Goal: Task Accomplishment & Management: Manage account settings

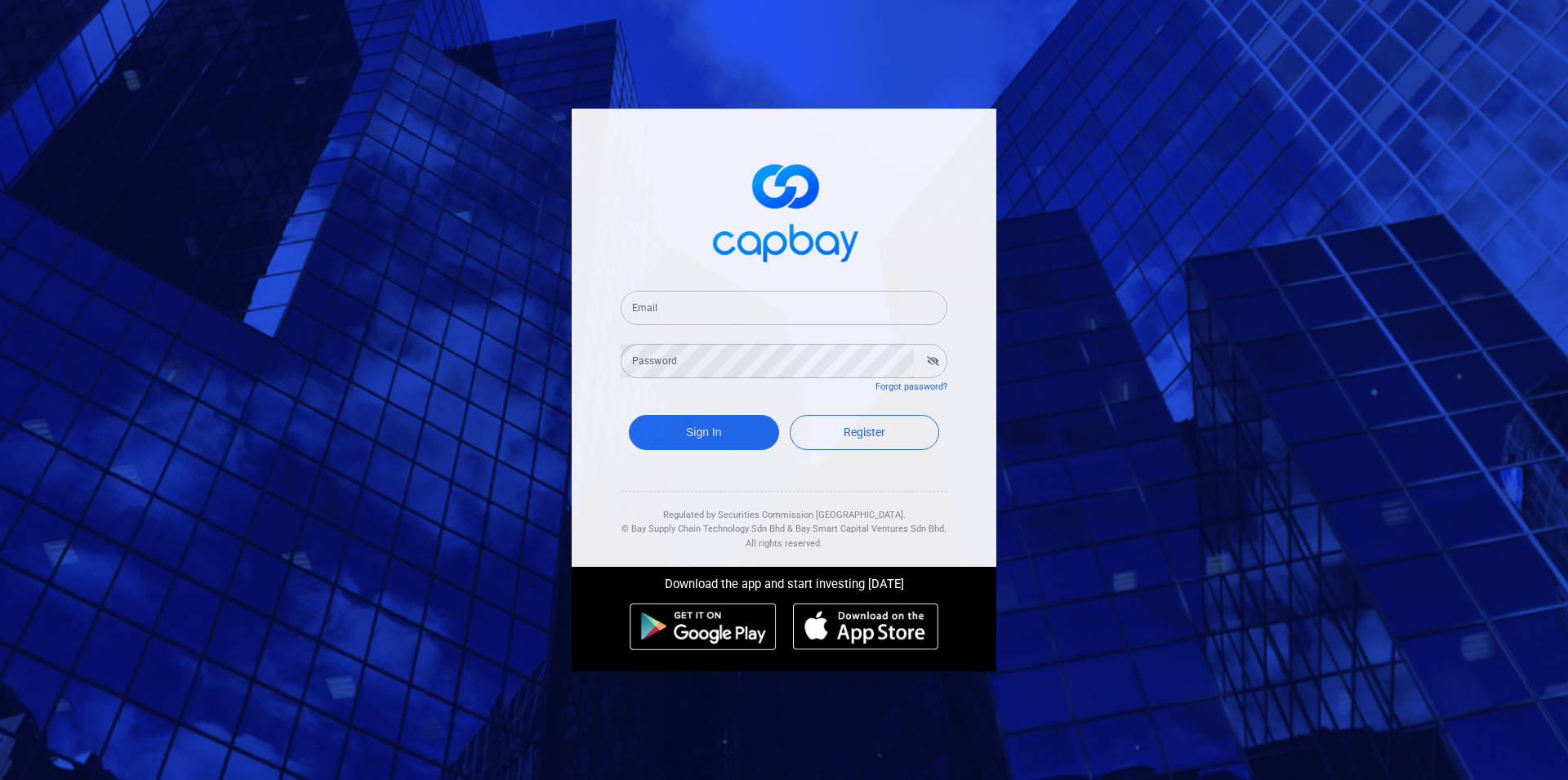
type input "[EMAIL_ADDRESS][DOMAIN_NAME]"
click at [733, 436] on button "Sign In" at bounding box center [704, 432] width 151 height 35
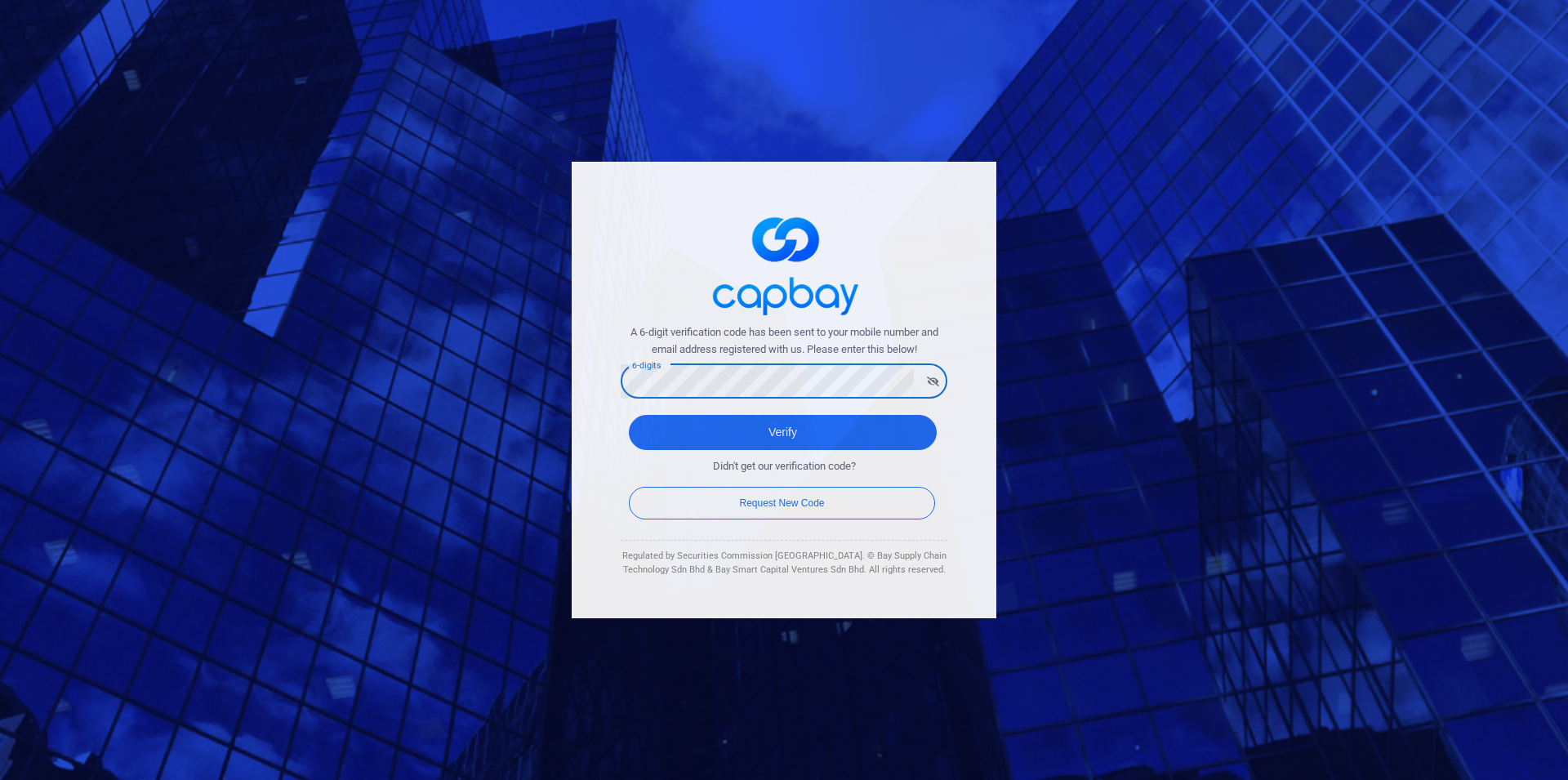
click at [629, 415] on button "Verify" at bounding box center [783, 432] width 308 height 35
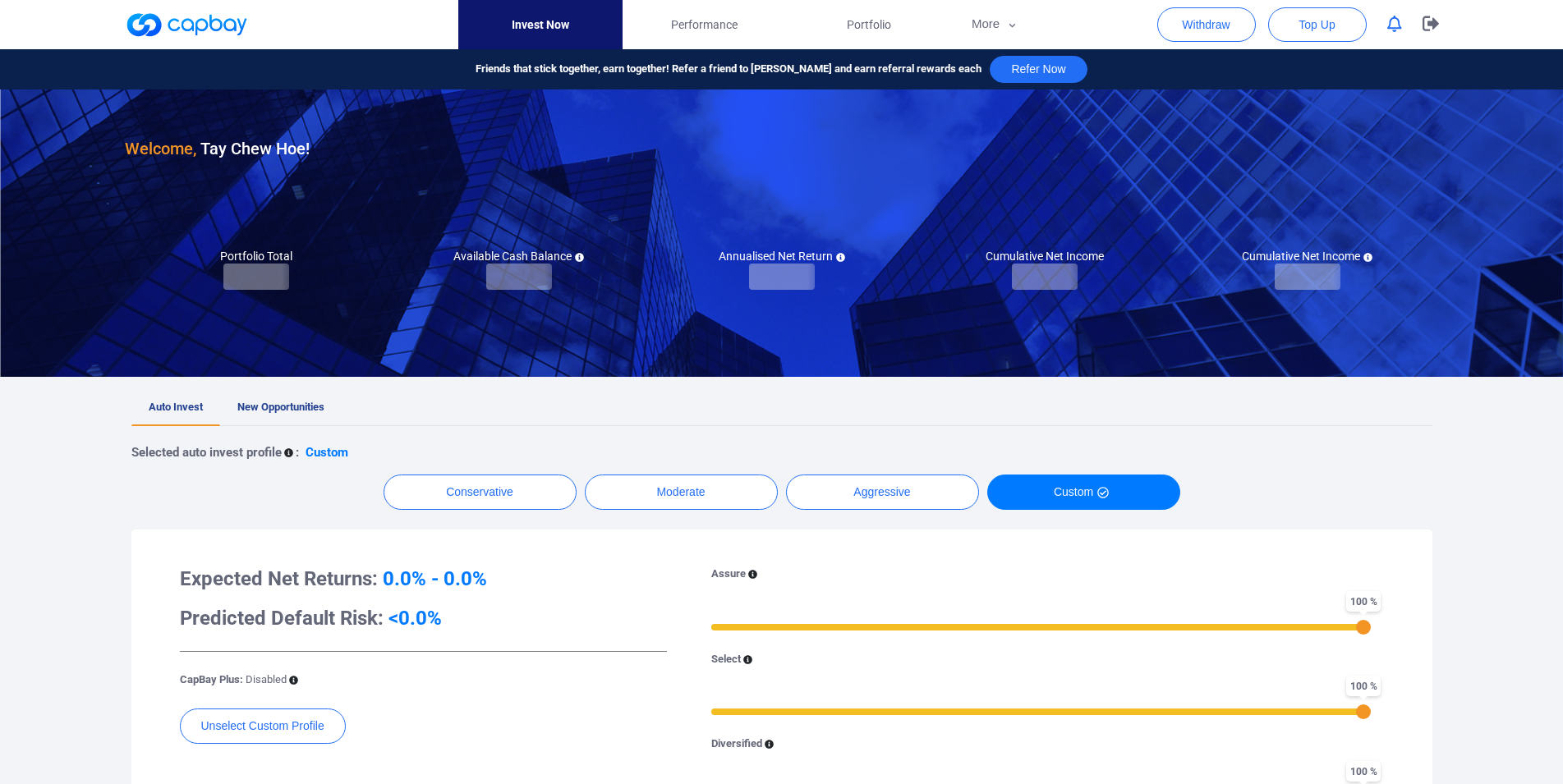
checkbox input "true"
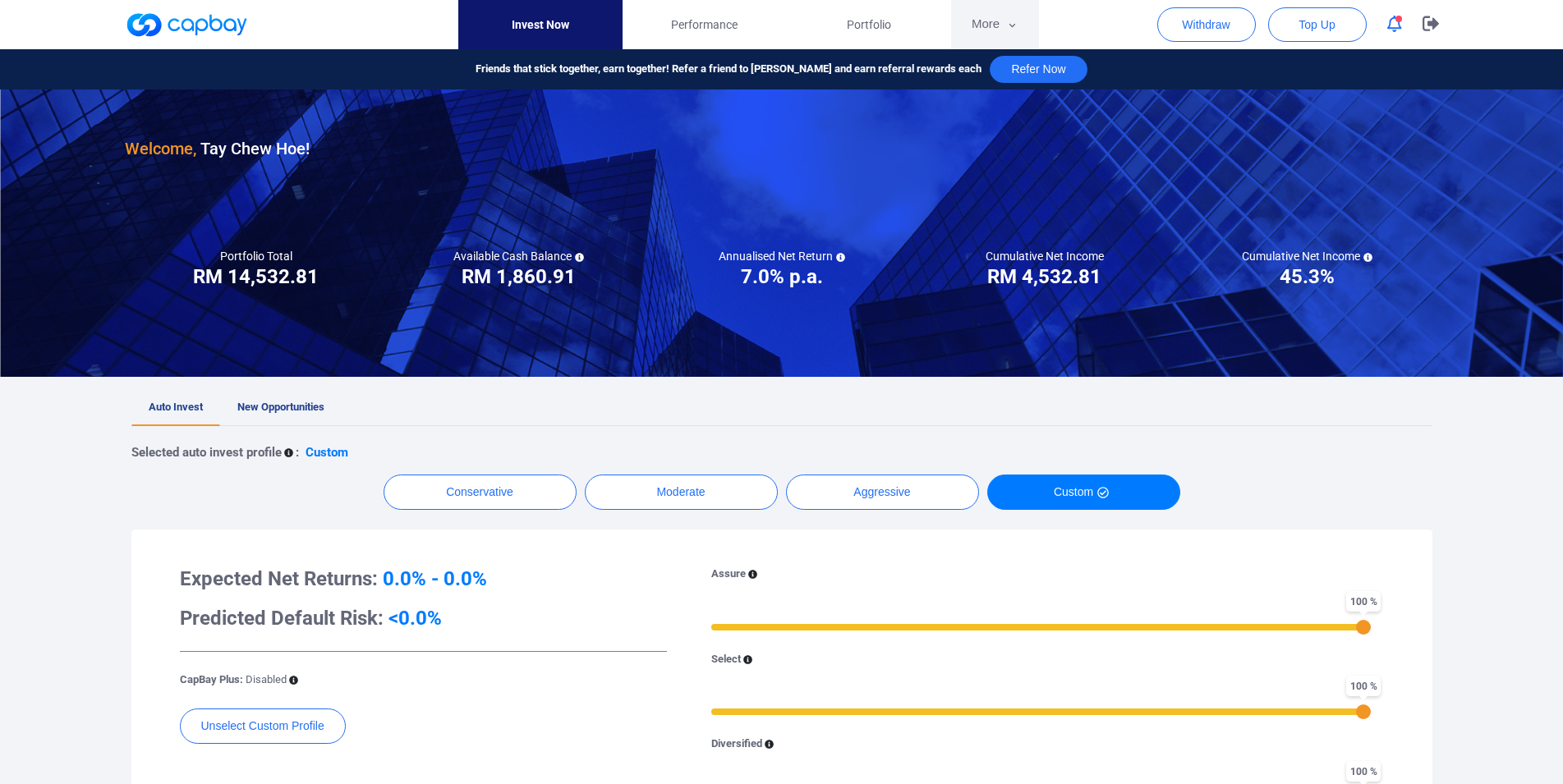
click at [979, 18] on button "More" at bounding box center [995, 24] width 87 height 50
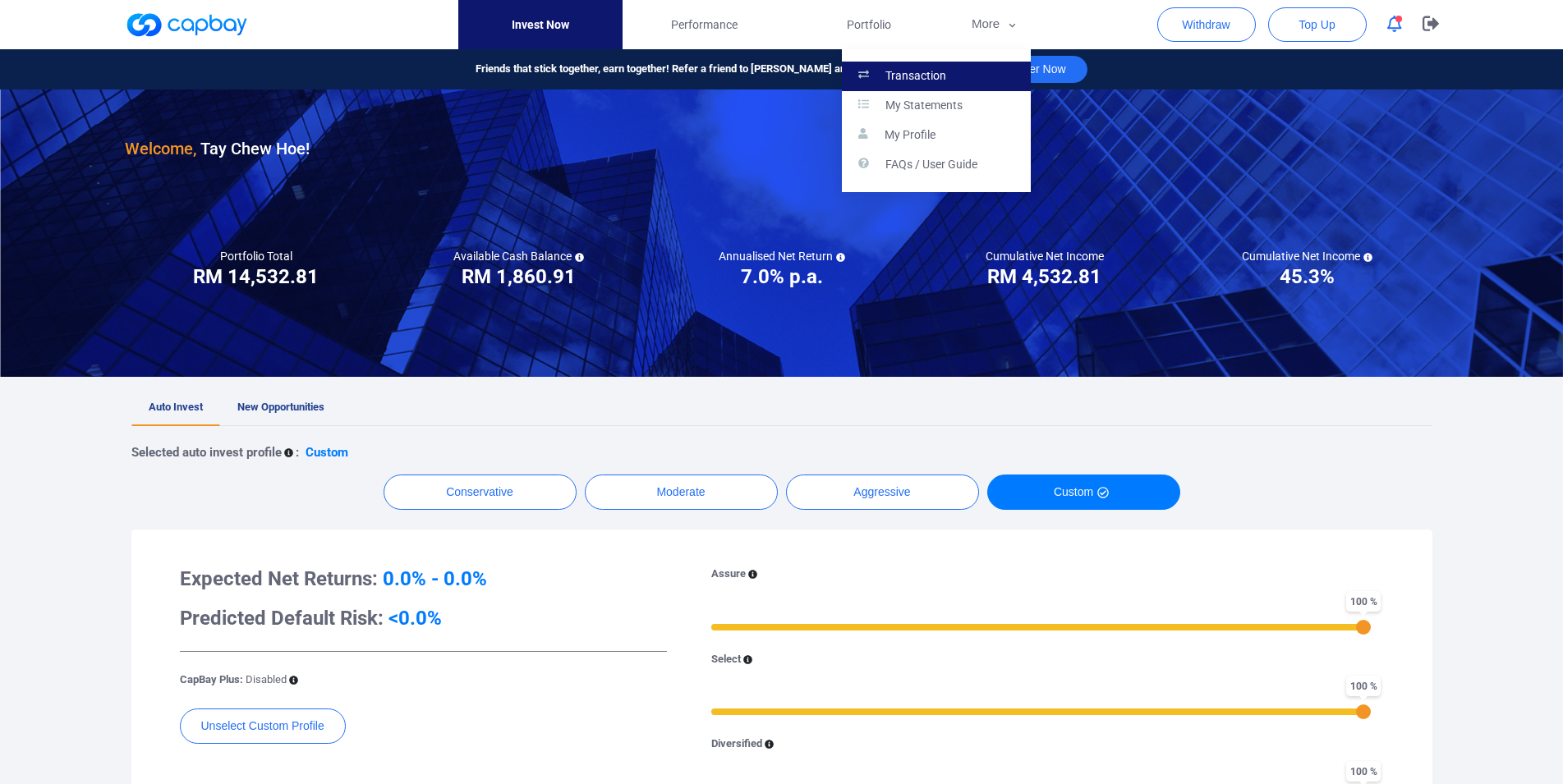
click at [967, 64] on link "Transaction" at bounding box center [936, 76] width 189 height 29
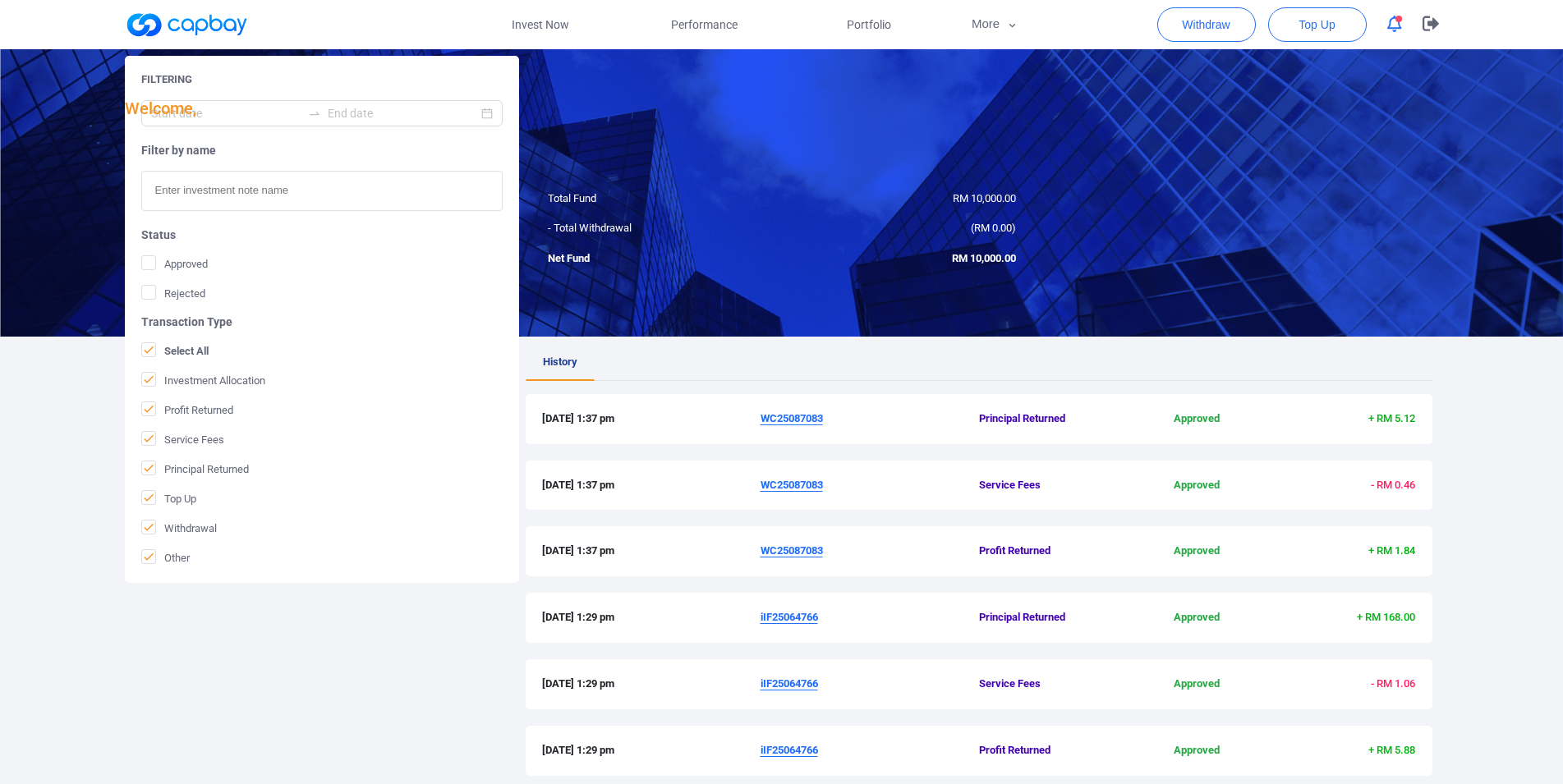
scroll to position [390, 0]
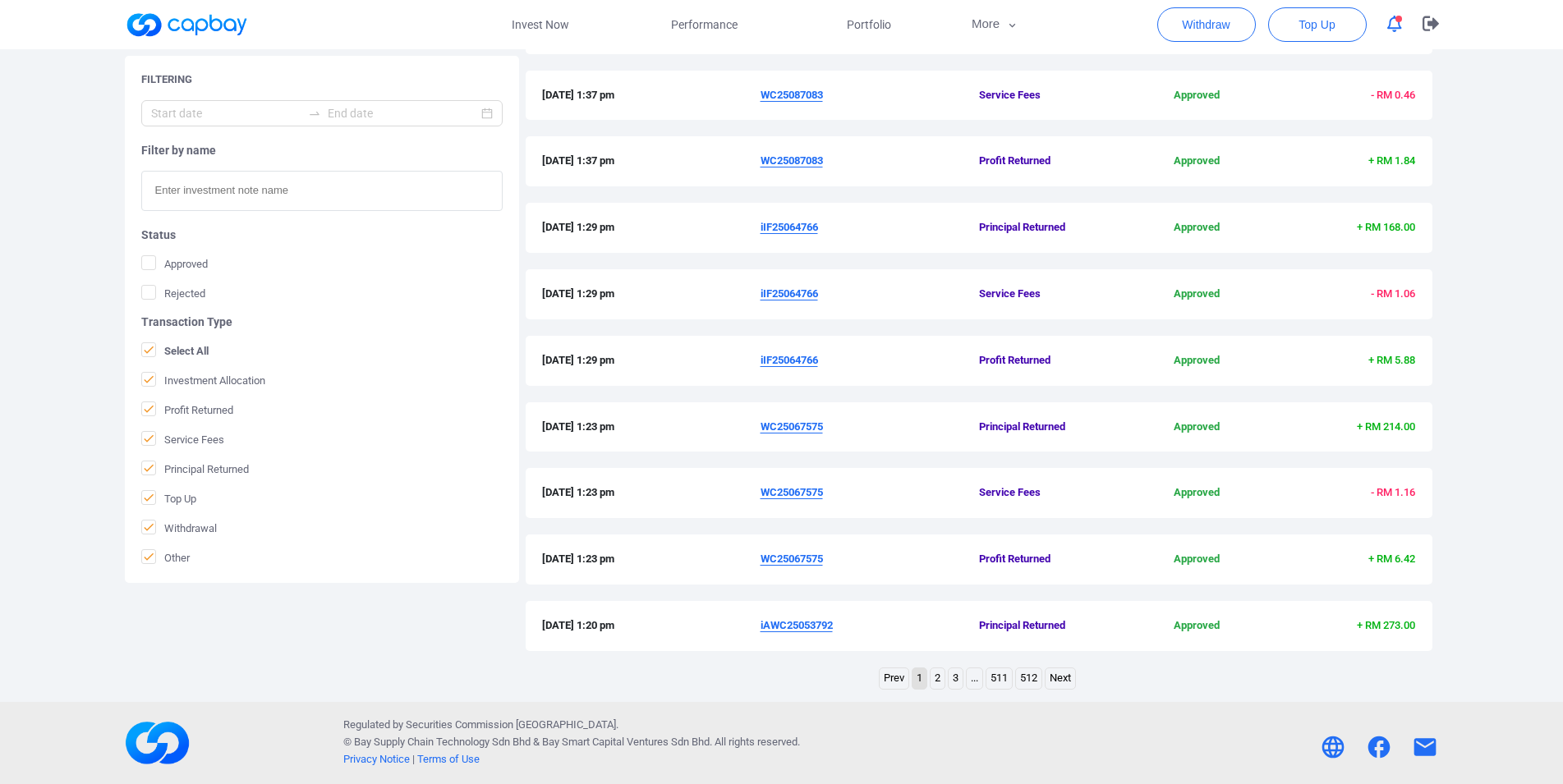
click at [936, 681] on link "2" at bounding box center [937, 678] width 14 height 20
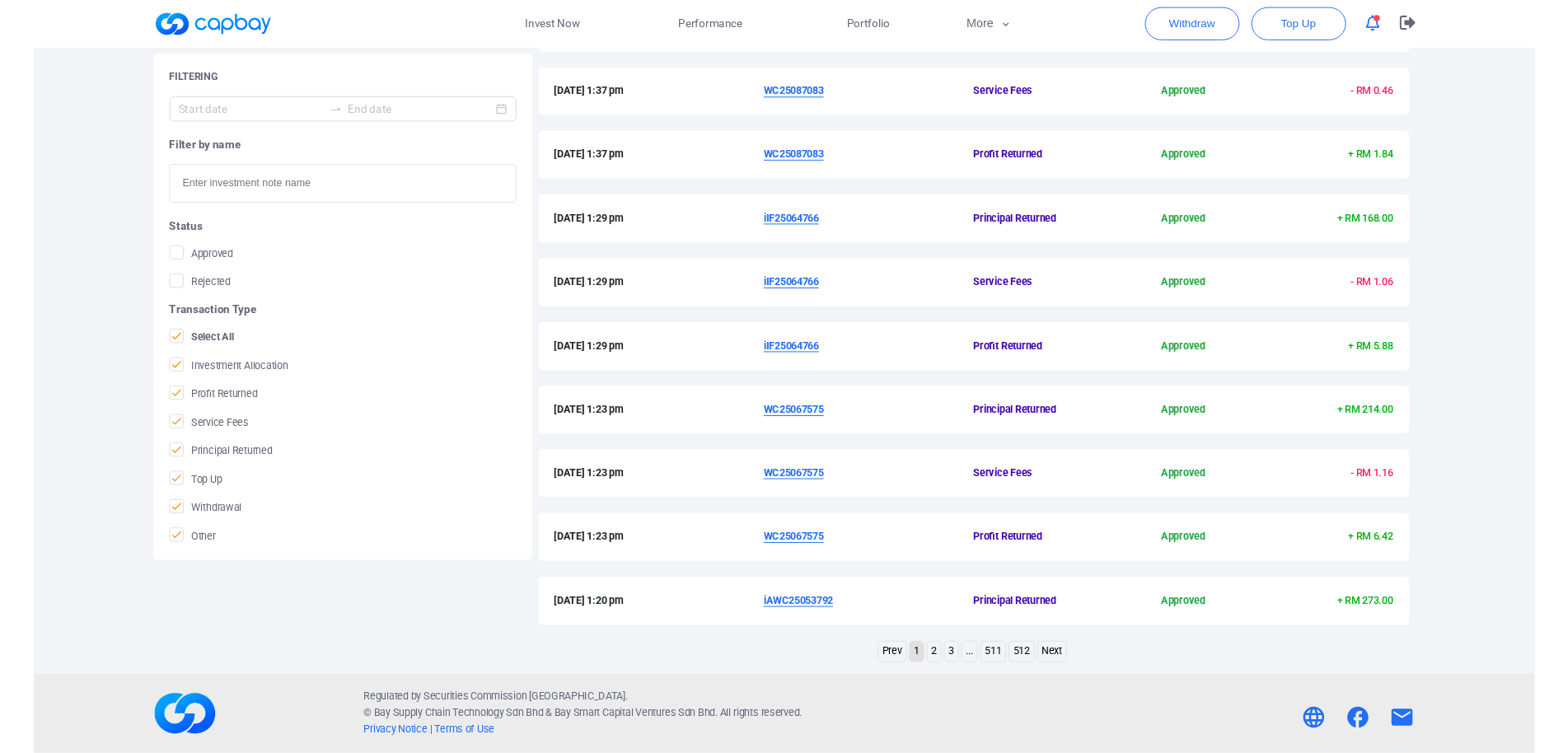
scroll to position [180, 0]
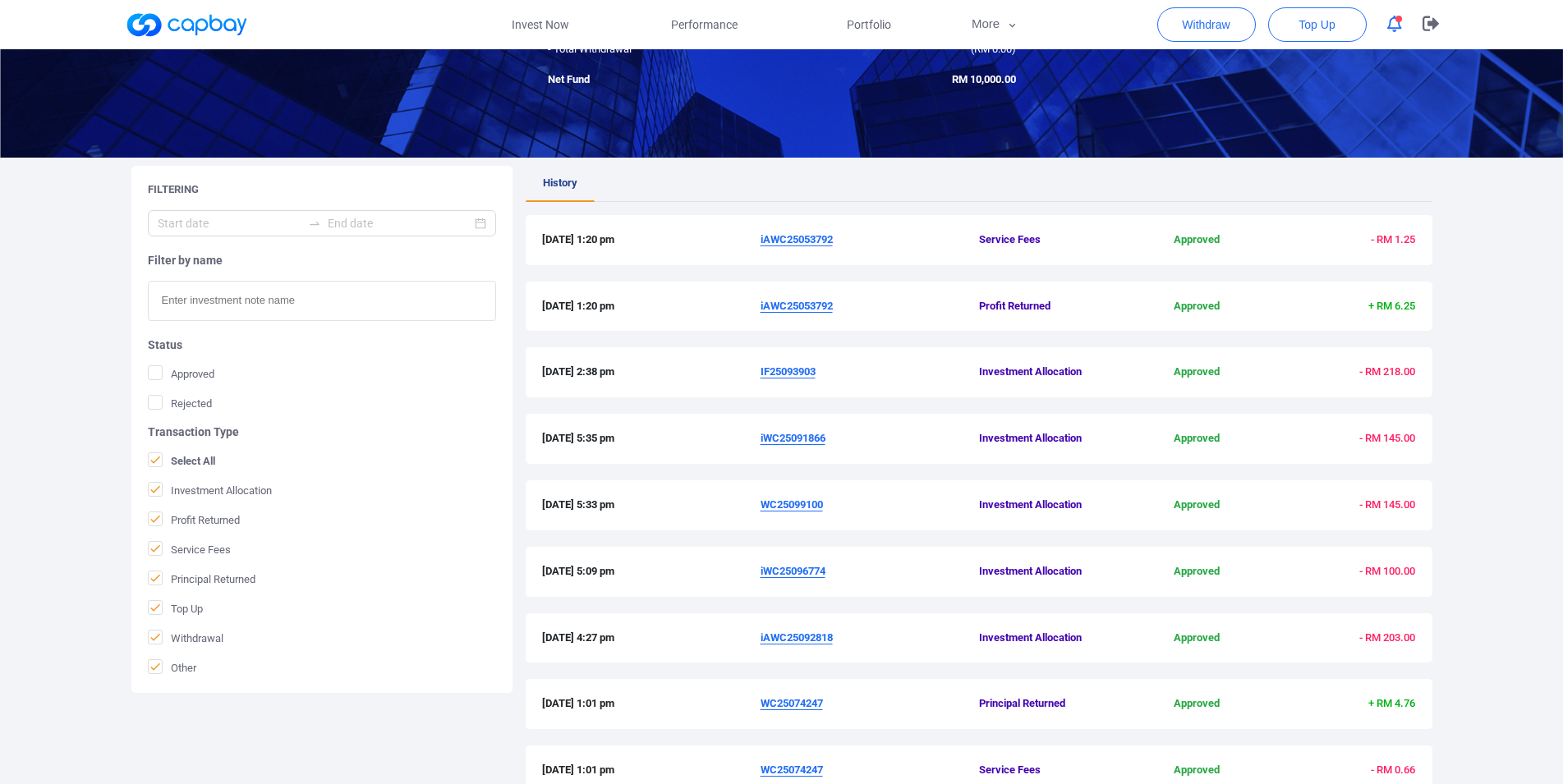
click at [776, 368] on u "IF25093903" at bounding box center [787, 371] width 55 height 13
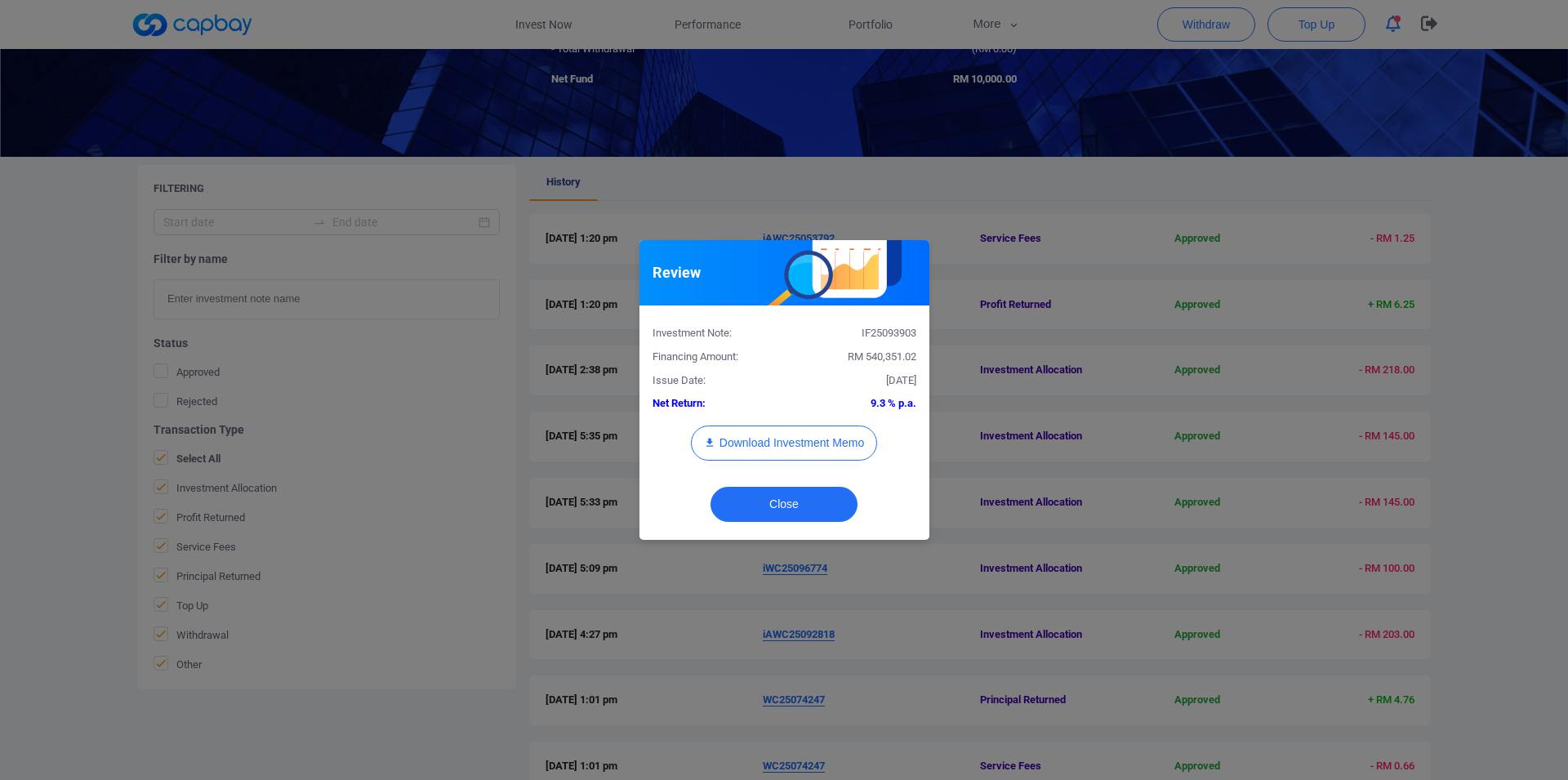
click at [903, 327] on div "IF25093903" at bounding box center [856, 334] width 145 height 18
copy div "IF25093903"
click at [1116, 413] on div "Review Investment Note: IF25093903 Financing Amount: RM 540,351.02 Issue Date: …" at bounding box center [784, 390] width 1568 height 780
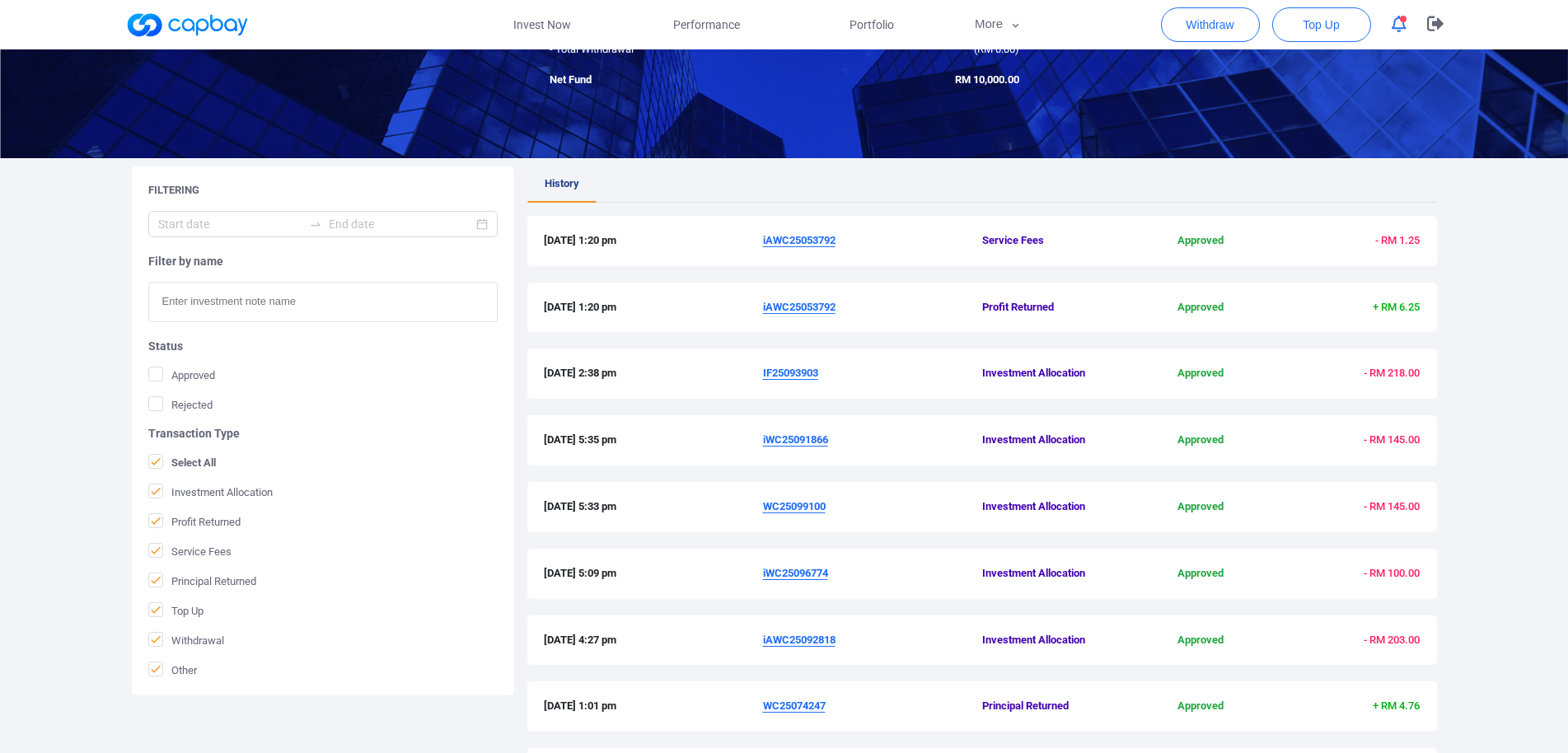
click at [810, 304] on u "iAWC25053792" at bounding box center [799, 306] width 73 height 13
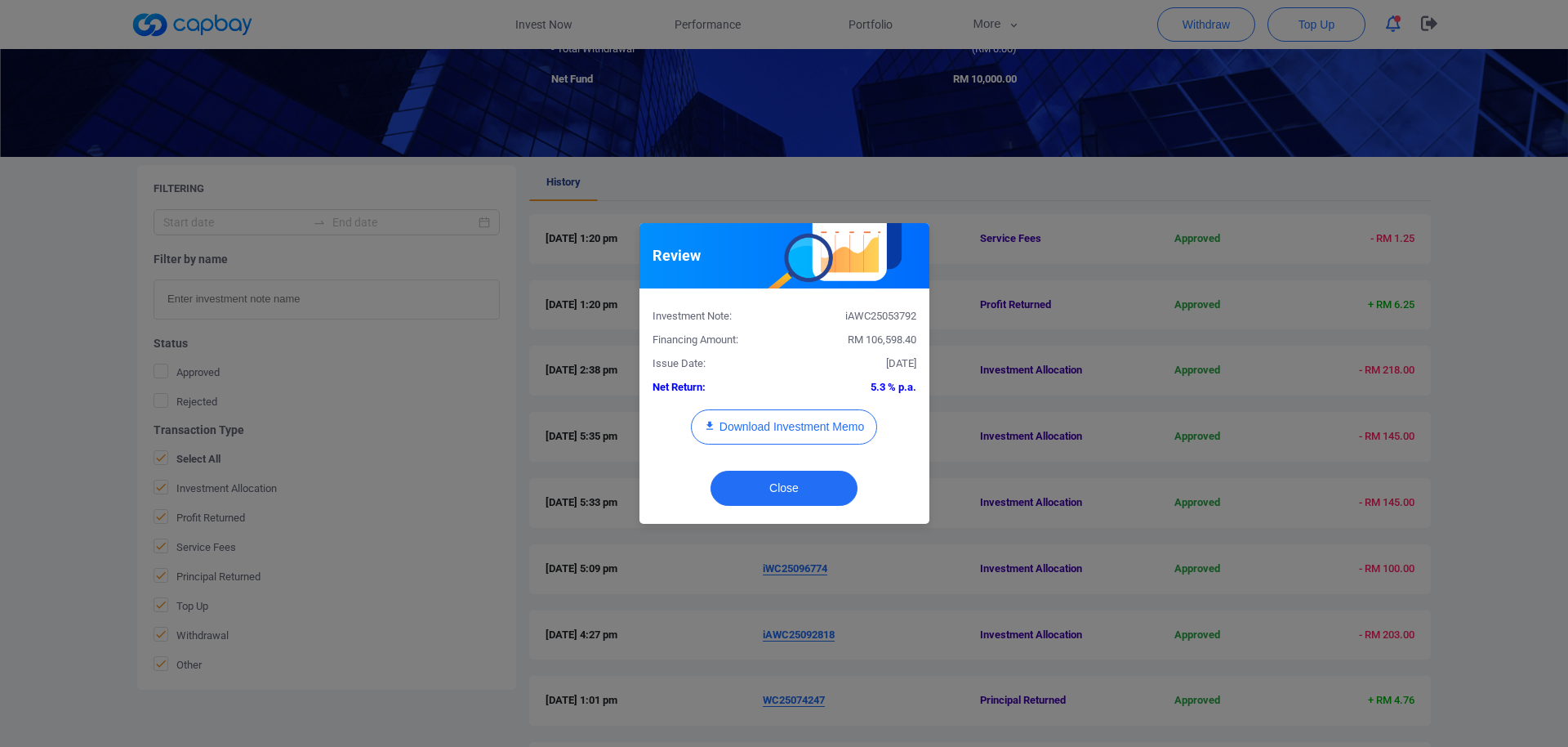
click at [871, 318] on div "iAWC25053792" at bounding box center [856, 316] width 145 height 18
copy div "iAWC25053792"
click at [7, 444] on div "Review Investment Note: iAWC25053792 Financing Amount: RM 106,598.40 Issue Date…" at bounding box center [784, 373] width 1568 height 747
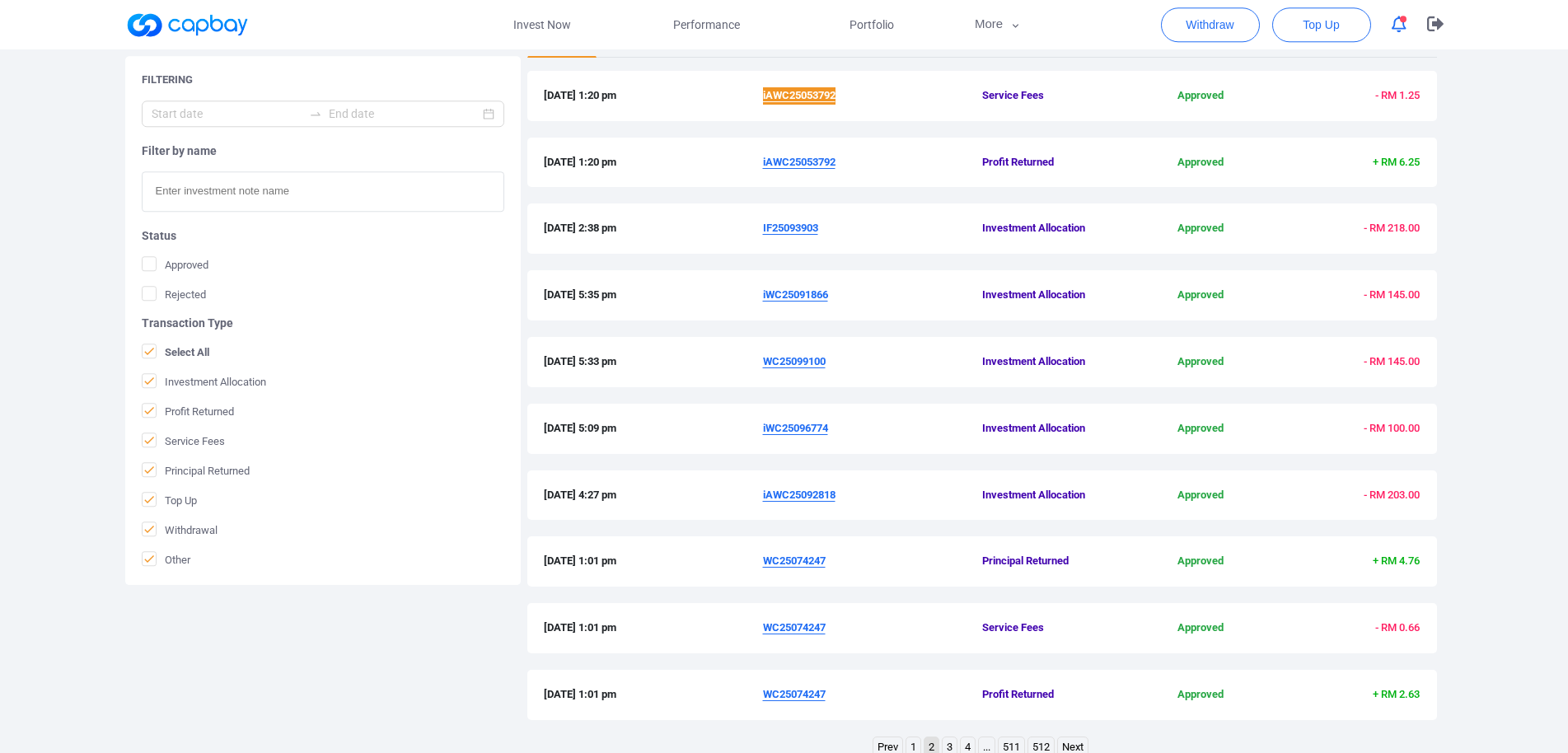
scroll to position [347, 0]
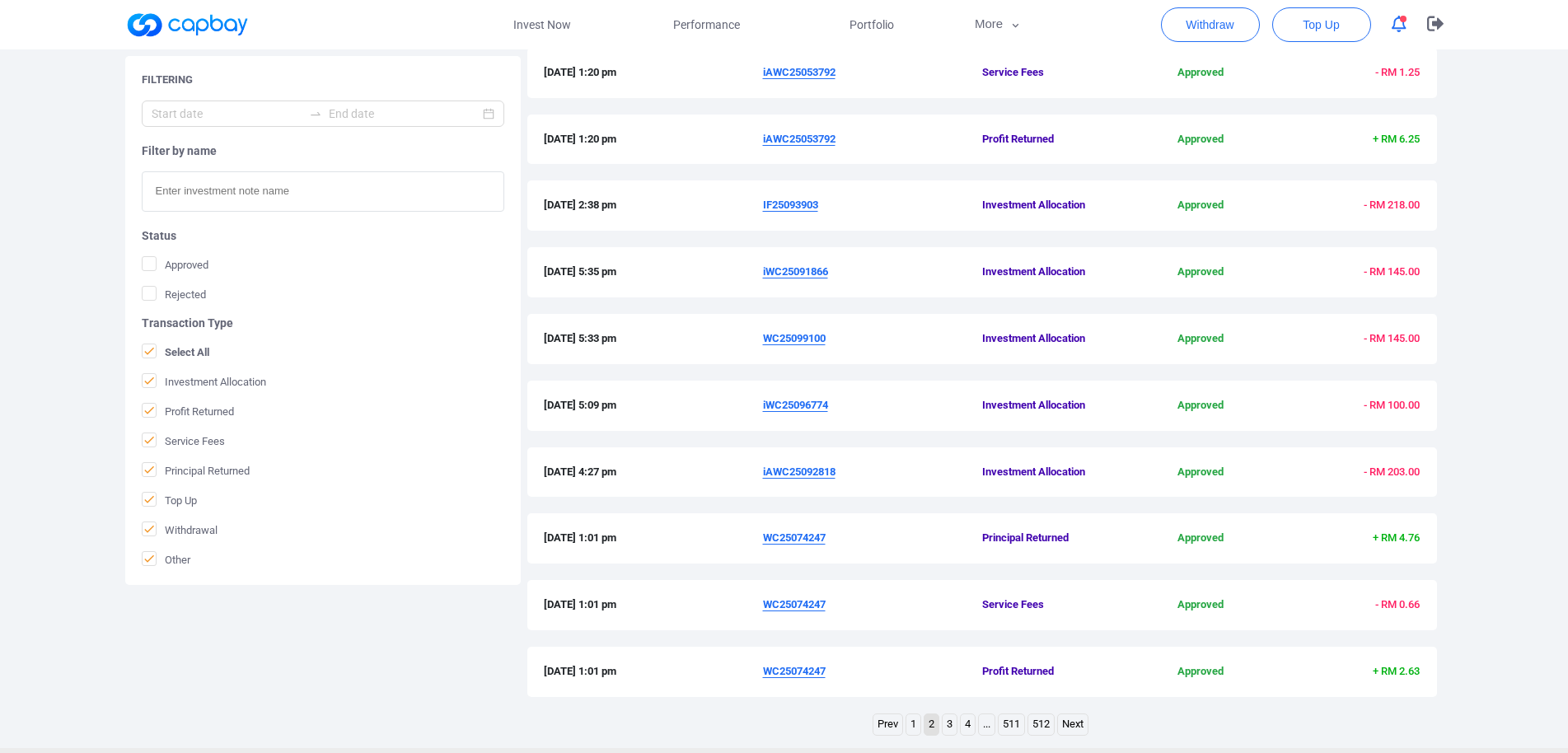
click at [918, 726] on link "1" at bounding box center [913, 724] width 14 height 20
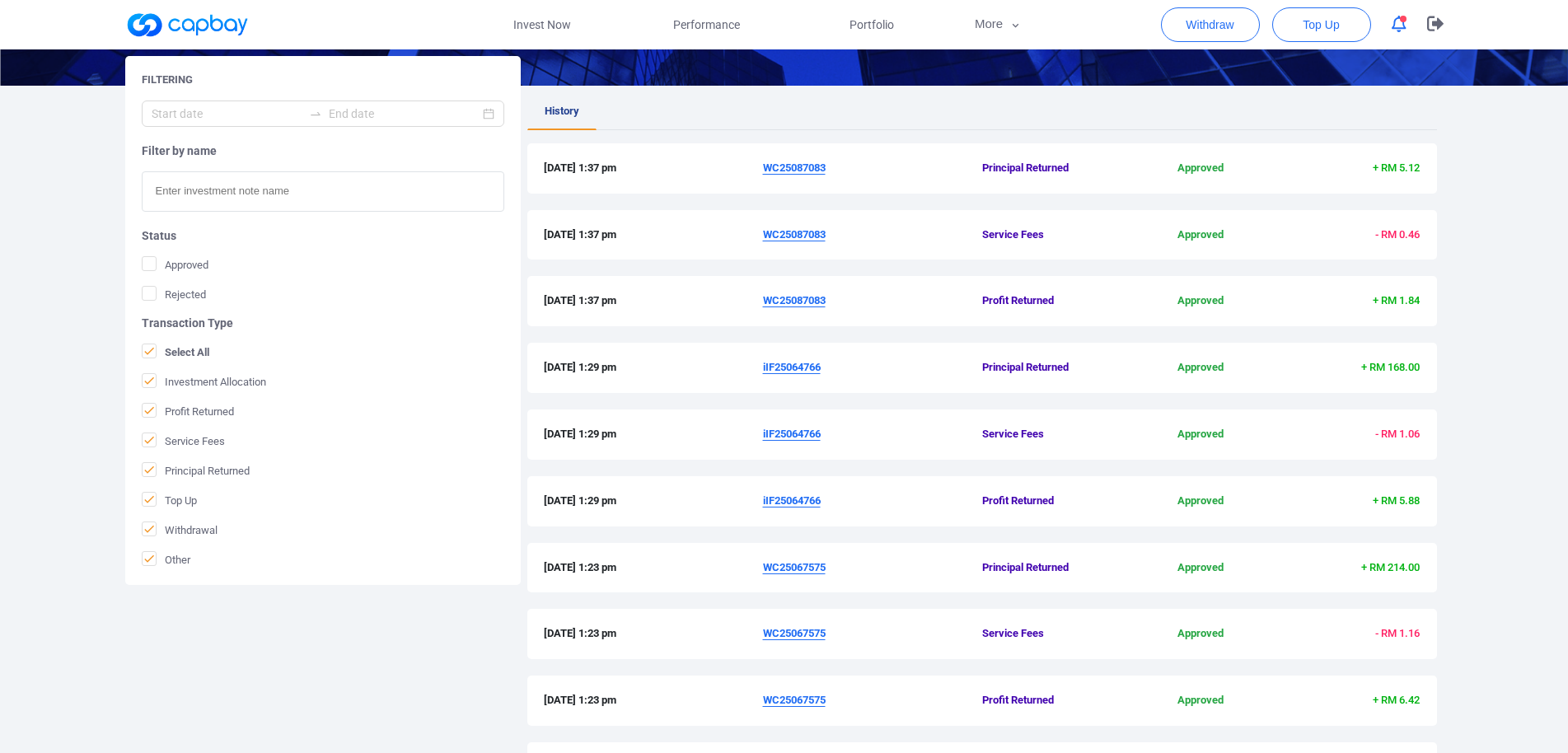
scroll to position [425, 0]
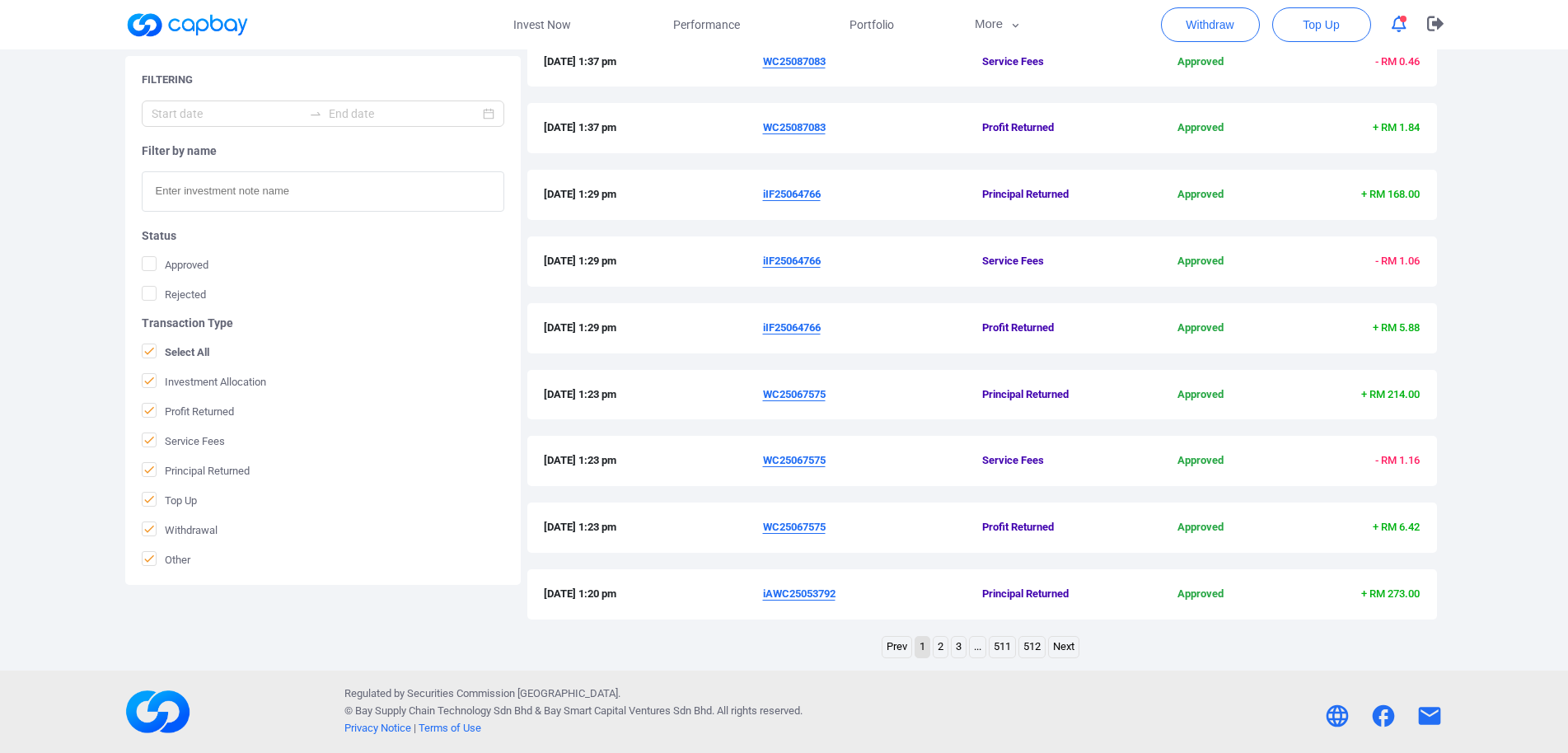
click at [805, 530] on u "WC25067575" at bounding box center [794, 526] width 62 height 13
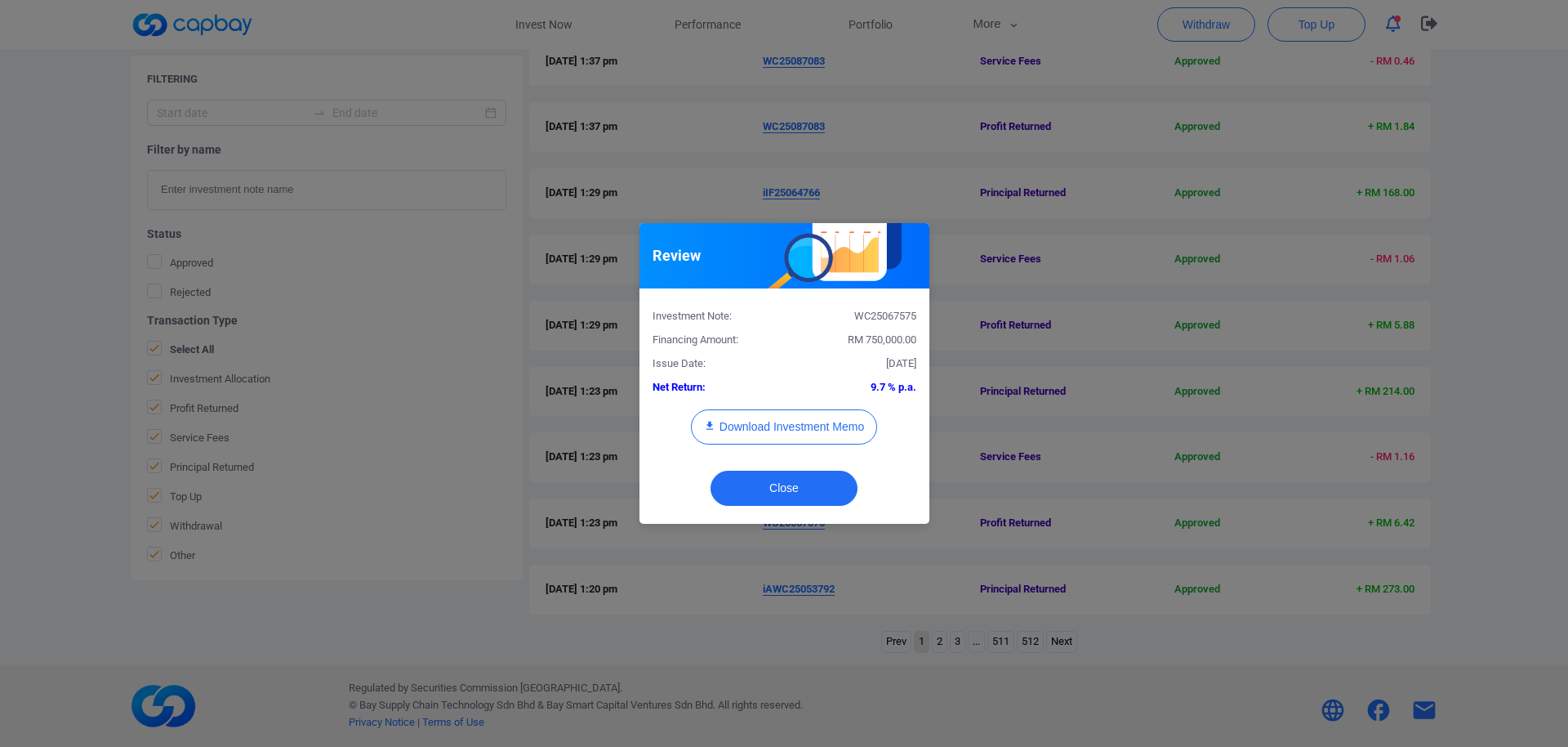
click at [883, 315] on div "WC25067575" at bounding box center [856, 316] width 145 height 18
copy div "WC25067575"
click at [7, 412] on div "Review Investment Note: WC25067575 Financing Amount: RM 750,000.00 Issue Date: …" at bounding box center [784, 373] width 1568 height 747
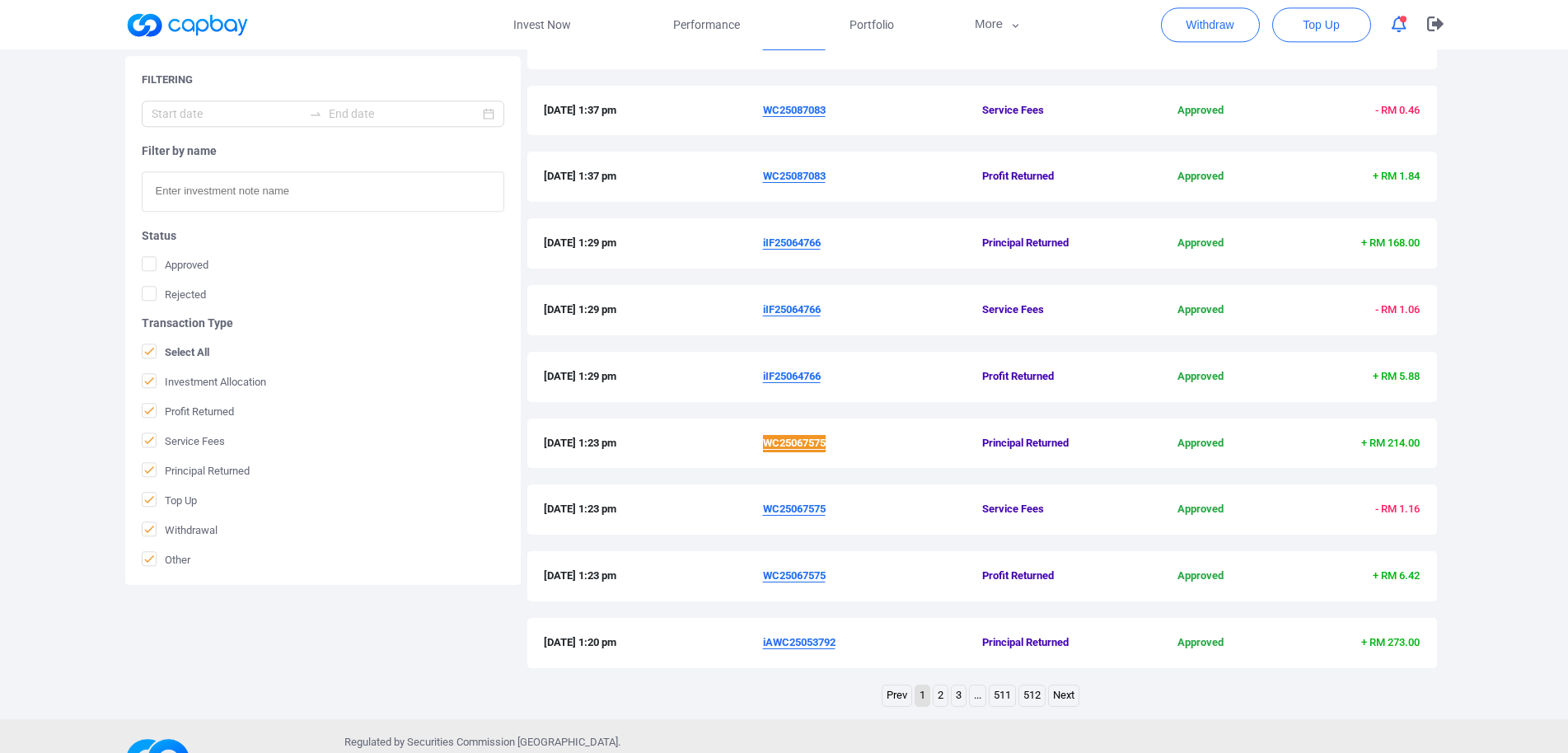
scroll to position [341, 0]
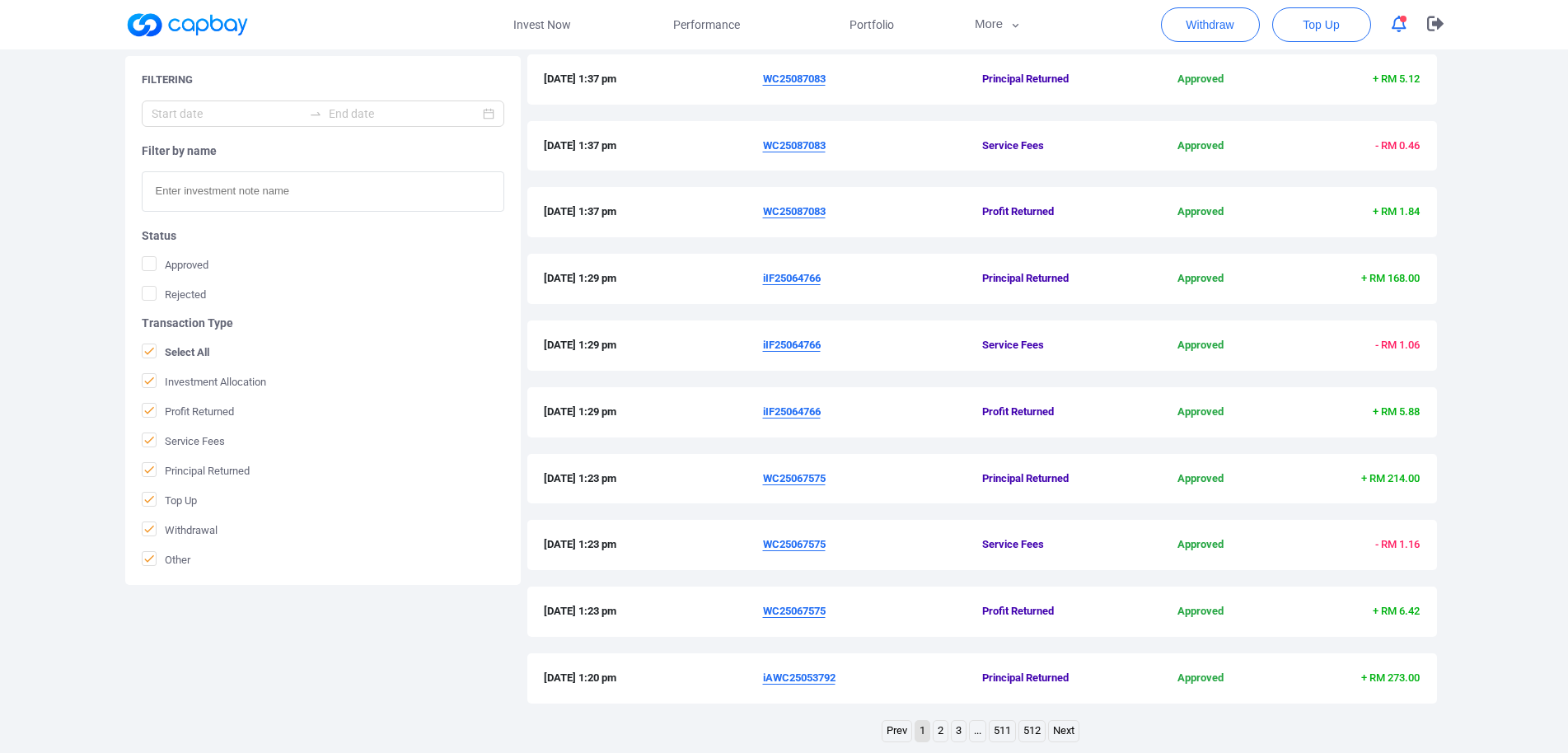
click at [815, 277] on u "iIF25064766" at bounding box center [791, 277] width 57 height 13
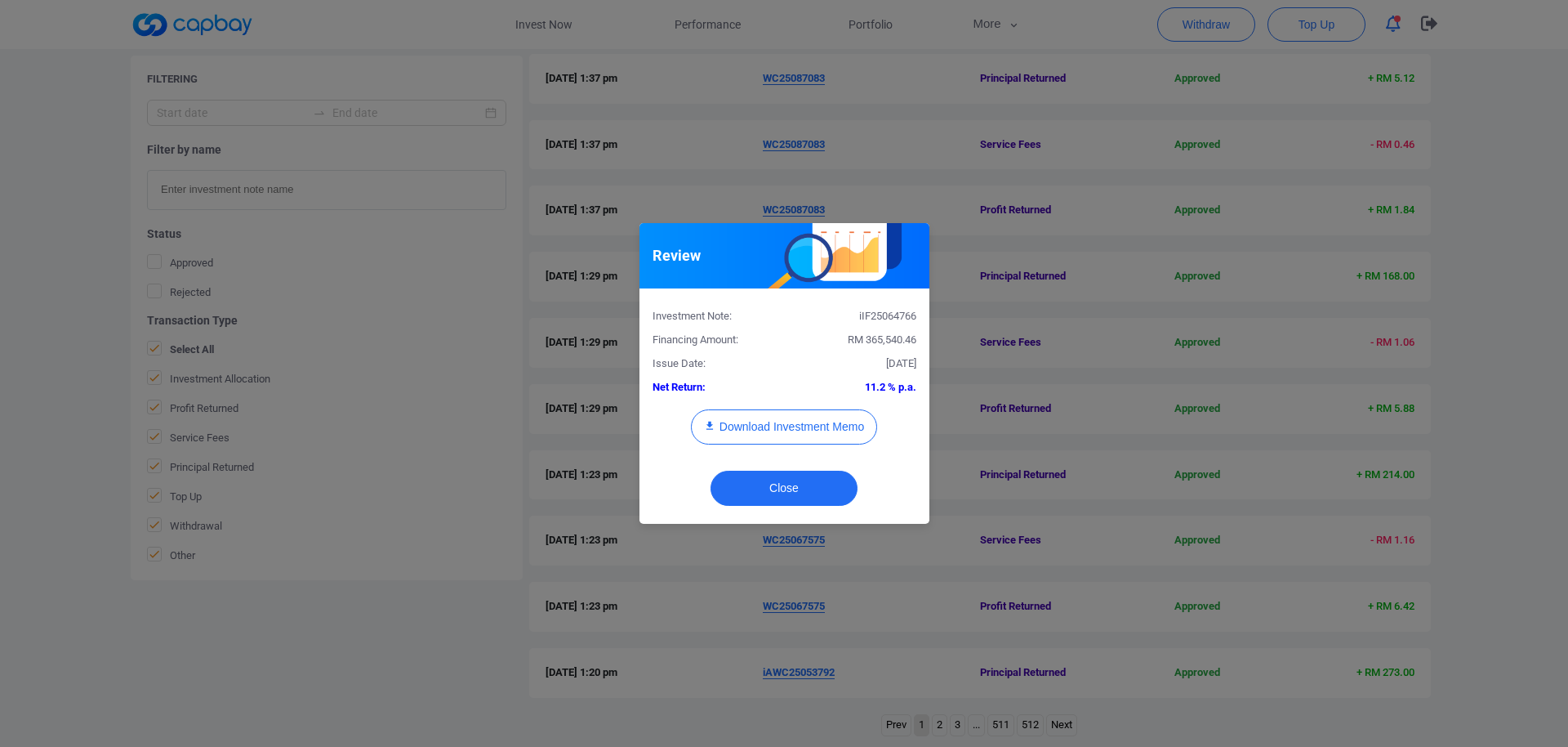
click at [898, 319] on div "iIF25064766" at bounding box center [856, 316] width 145 height 18
click at [898, 317] on div "iIF25064766" at bounding box center [856, 316] width 145 height 18
copy div "iIF25064766"
click at [0, 319] on div "Review Investment Note: iIF25064766 Financing Amount: RM 365,540.46 Issue Date:…" at bounding box center [784, 373] width 1568 height 747
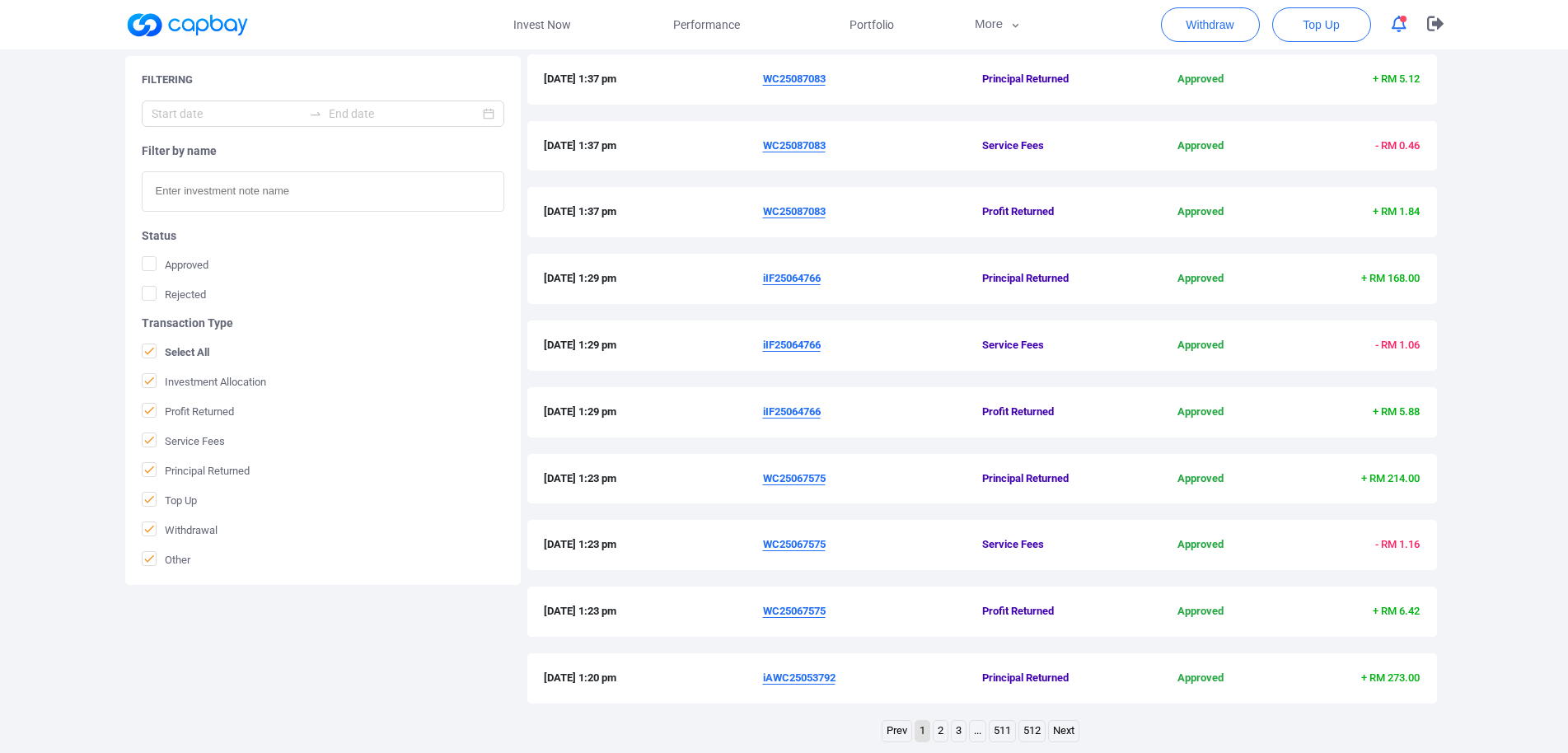
click at [795, 209] on u "WC25087083" at bounding box center [794, 211] width 62 height 13
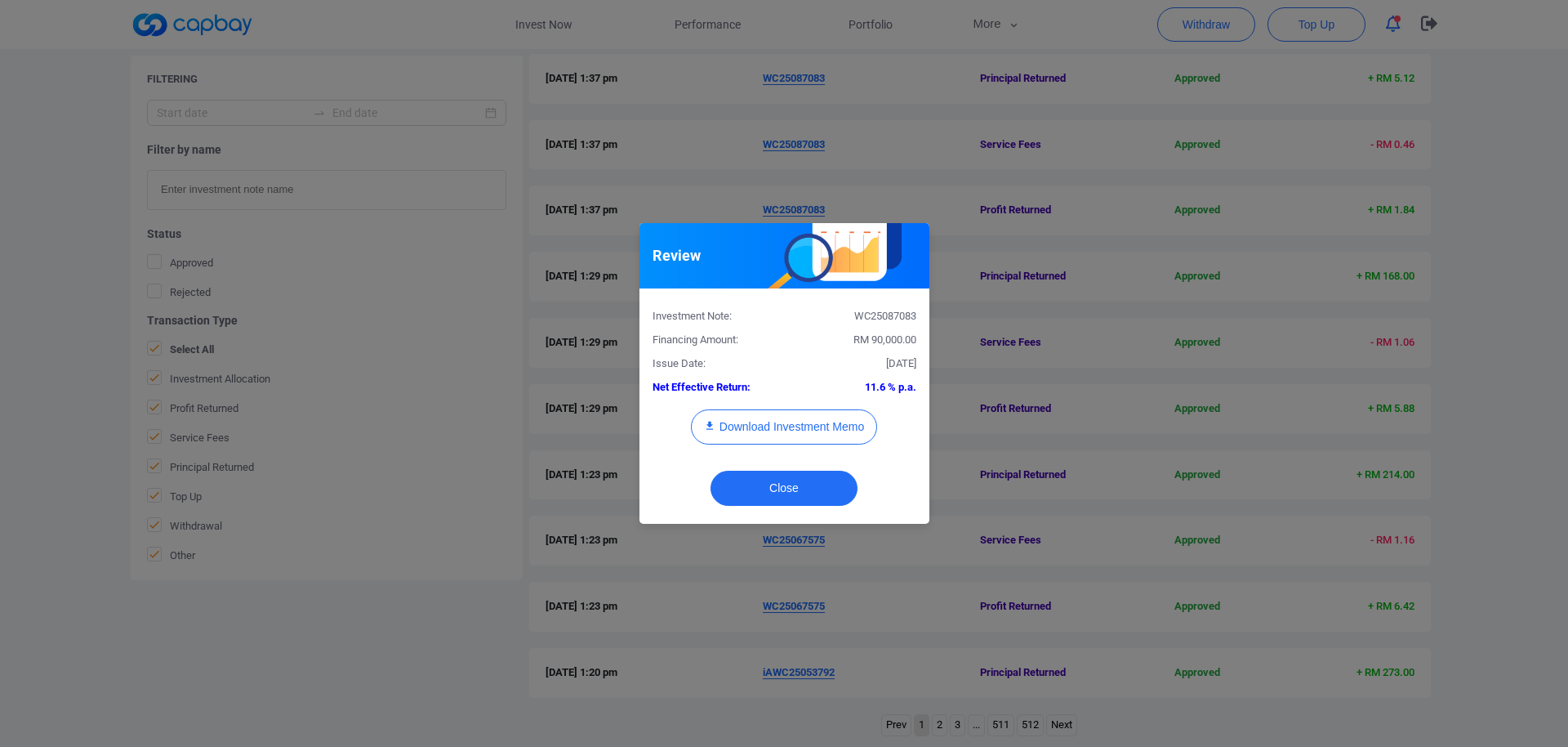
click at [871, 310] on div "WC25087083" at bounding box center [856, 316] width 145 height 18
copy div "WC25087083"
click at [21, 387] on div "Review Investment Note: WC25087083 Financing Amount: RM 90,000.00 Issue Date: […" at bounding box center [784, 373] width 1568 height 747
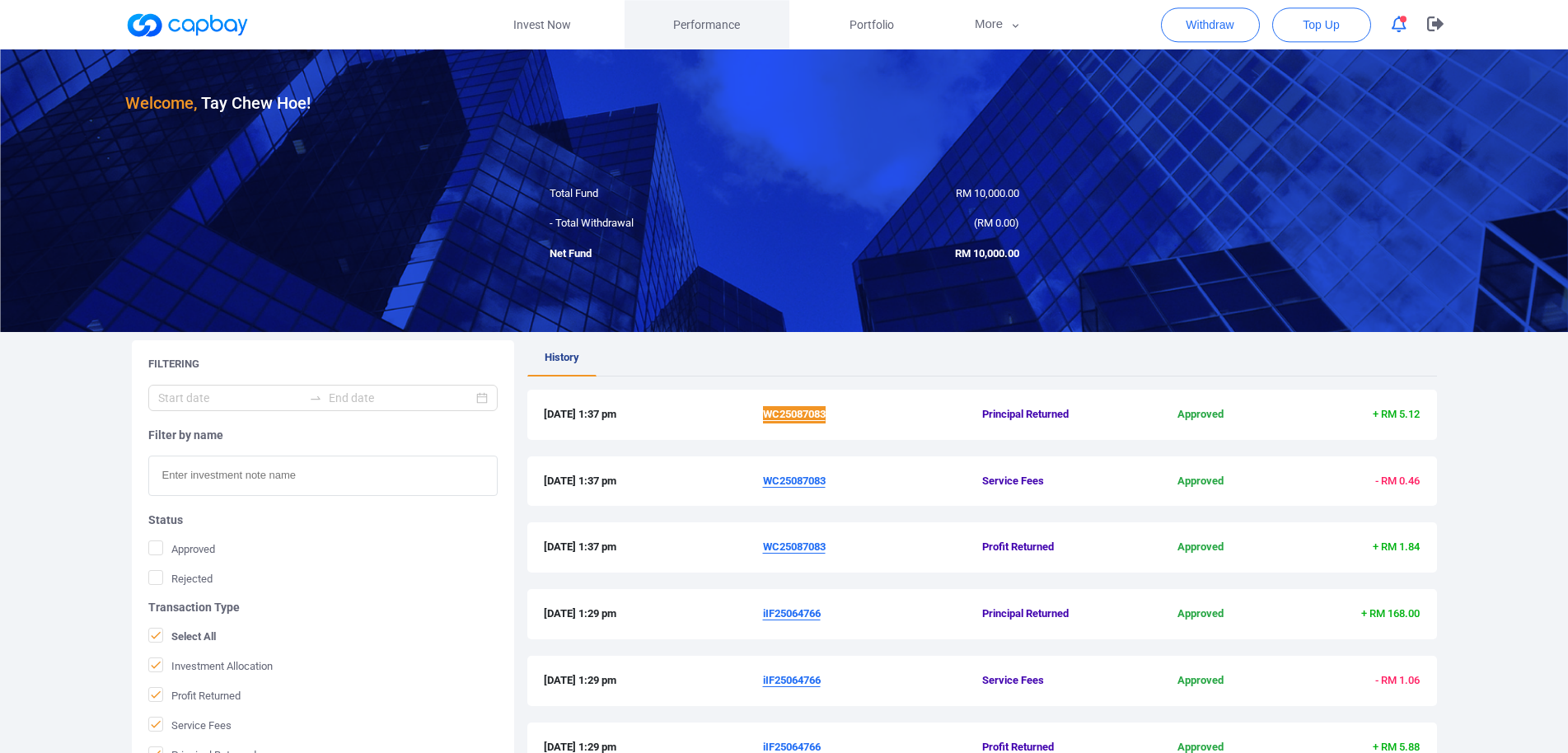
scroll to position [0, 0]
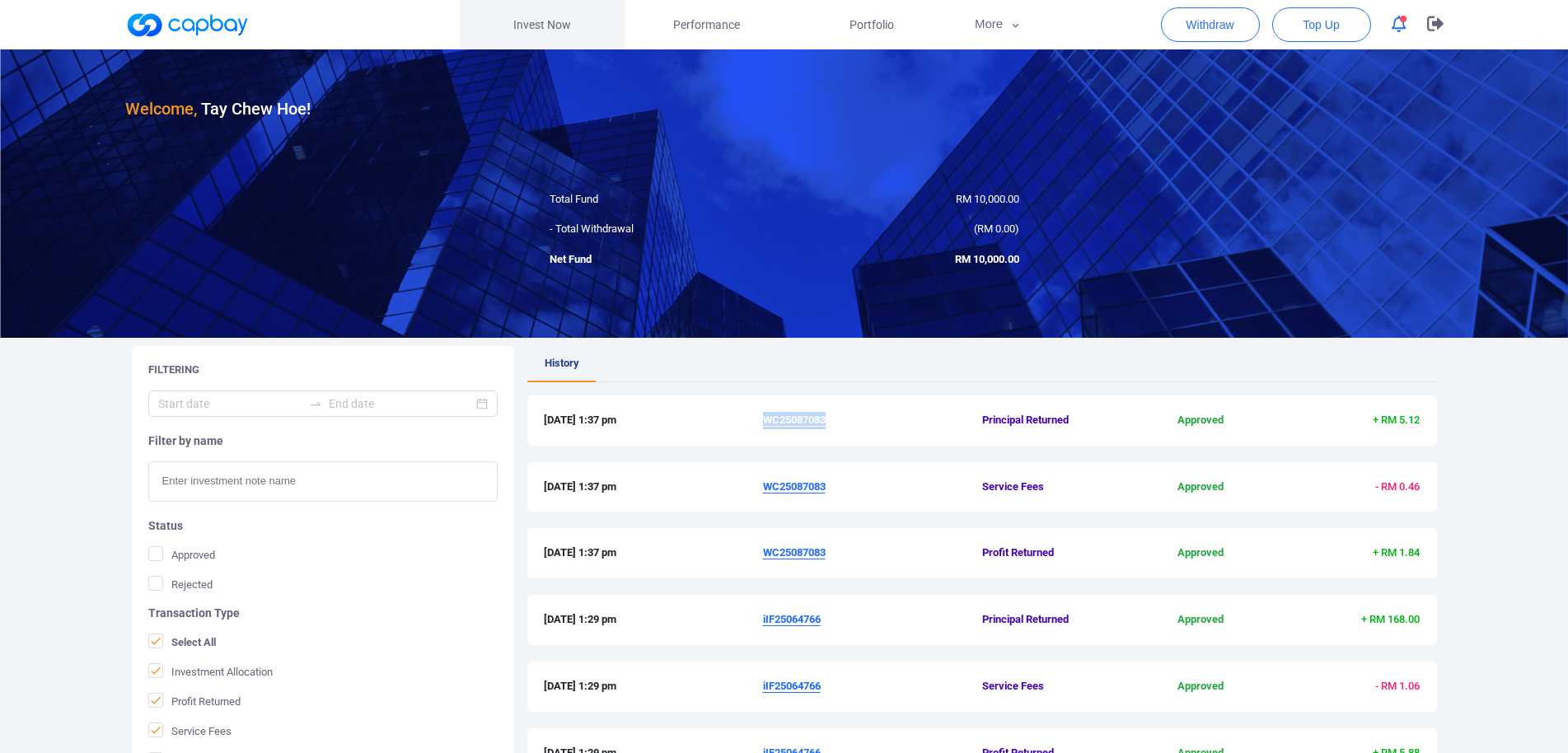
click at [568, 35] on link "Invest Now" at bounding box center [542, 24] width 164 height 50
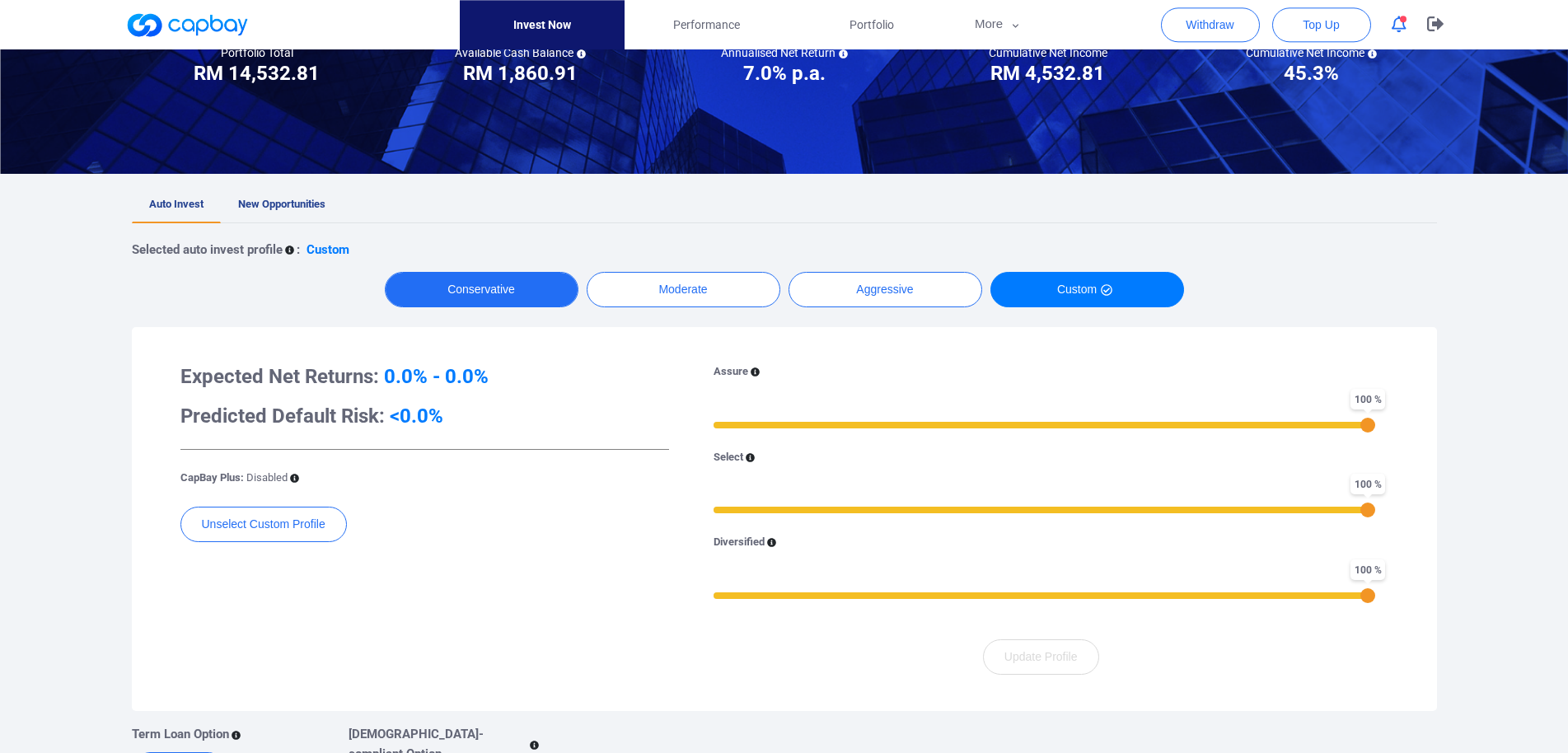
scroll to position [168, 0]
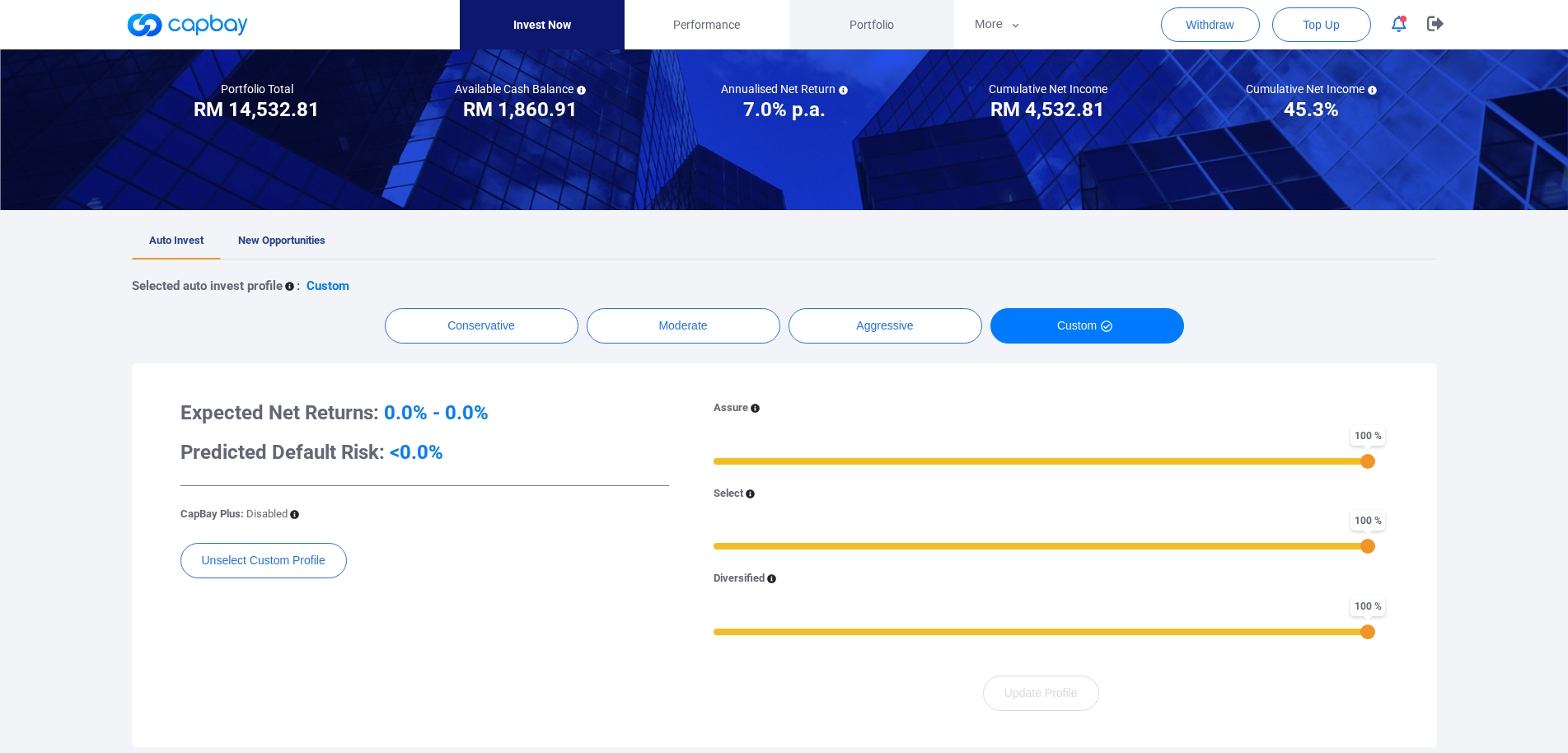
click at [863, 28] on span "Portfolio" at bounding box center [871, 24] width 45 height 18
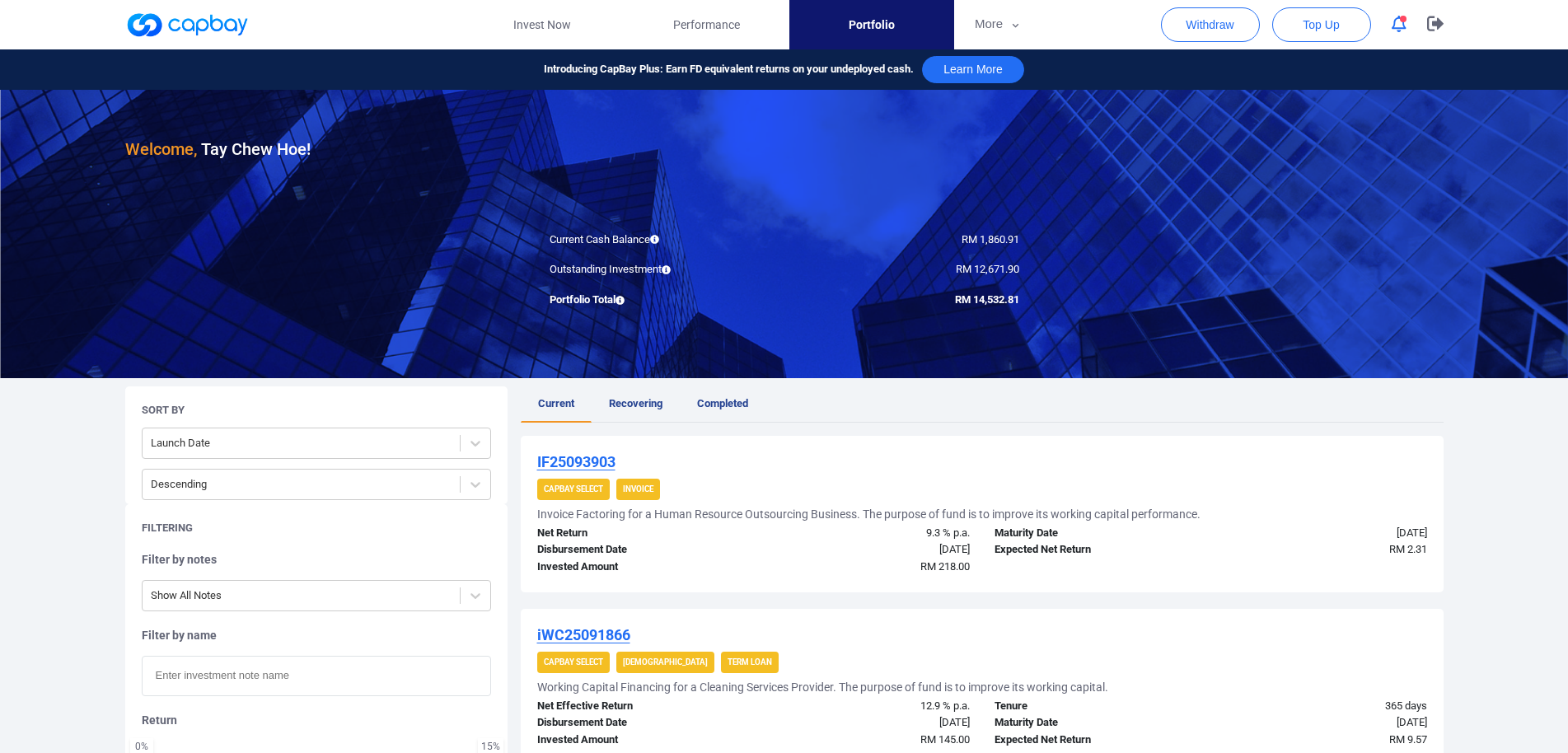
click at [243, 686] on input "text" at bounding box center [316, 675] width 349 height 40
paste input "WC25047895R"
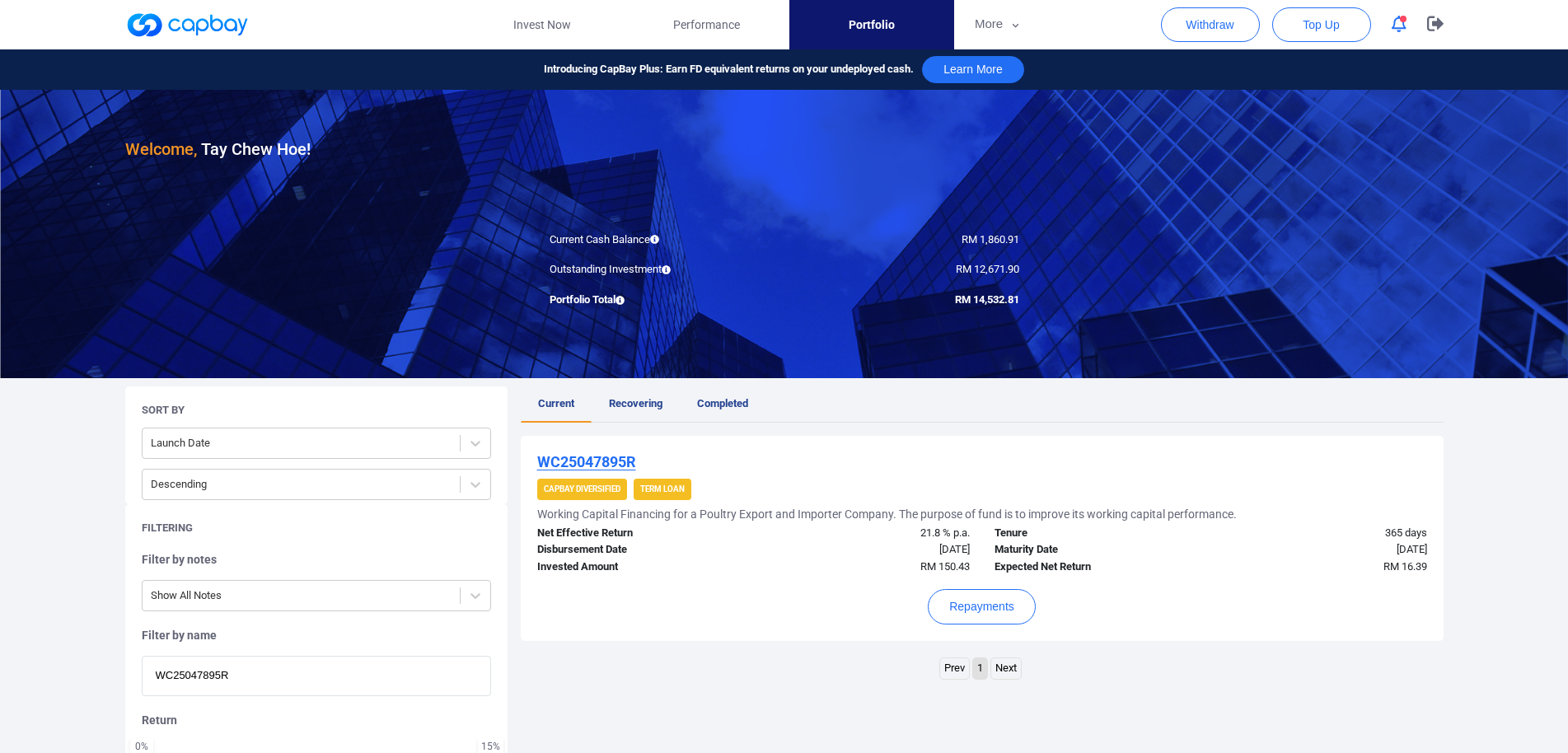
type input "WC25047895R"
click at [998, 27] on button "More" at bounding box center [998, 24] width 88 height 50
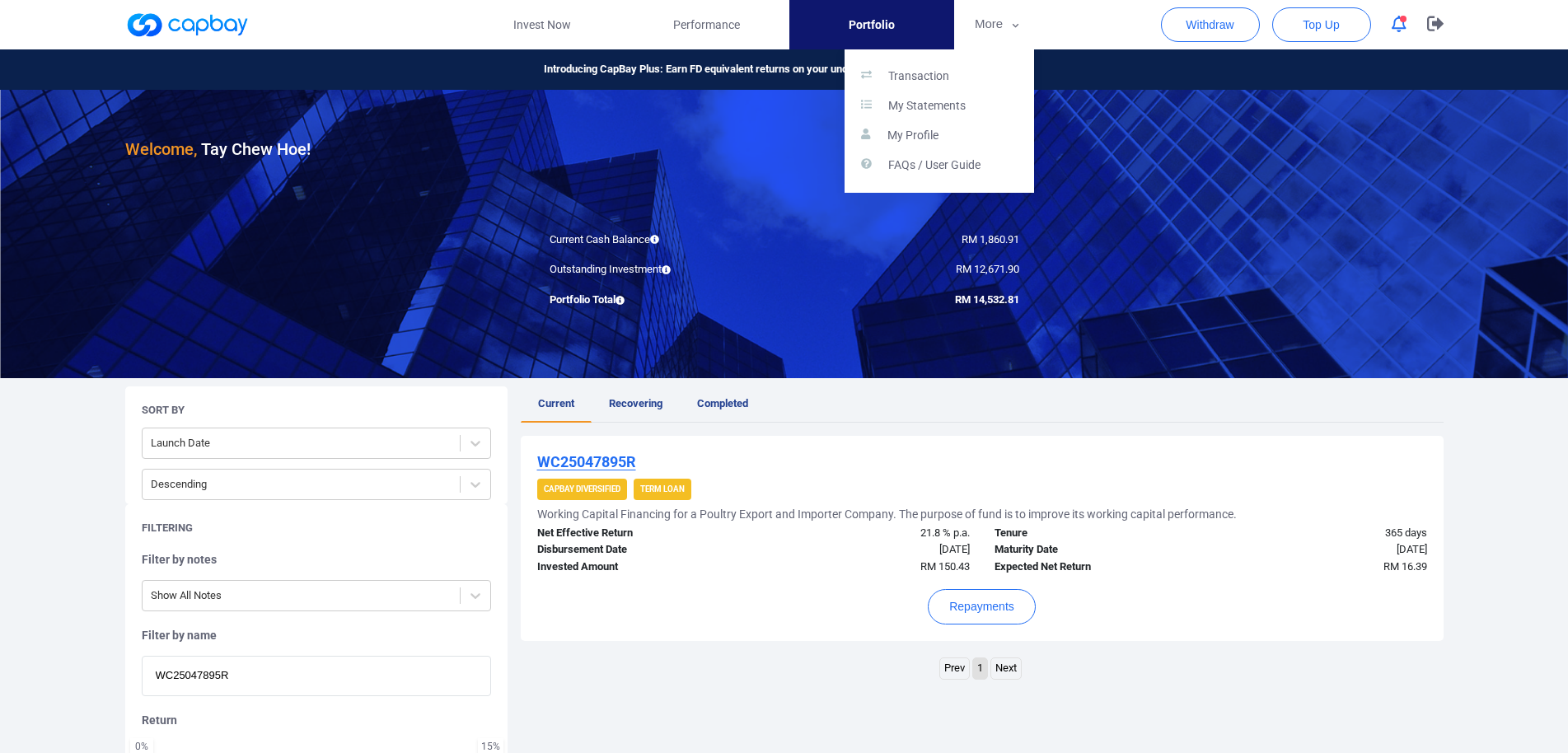
click at [974, 53] on div "Transaction My Statements My Profile FAQs / User Guide" at bounding box center [939, 121] width 190 height 143
click at [973, 62] on link "Transaction" at bounding box center [939, 76] width 190 height 30
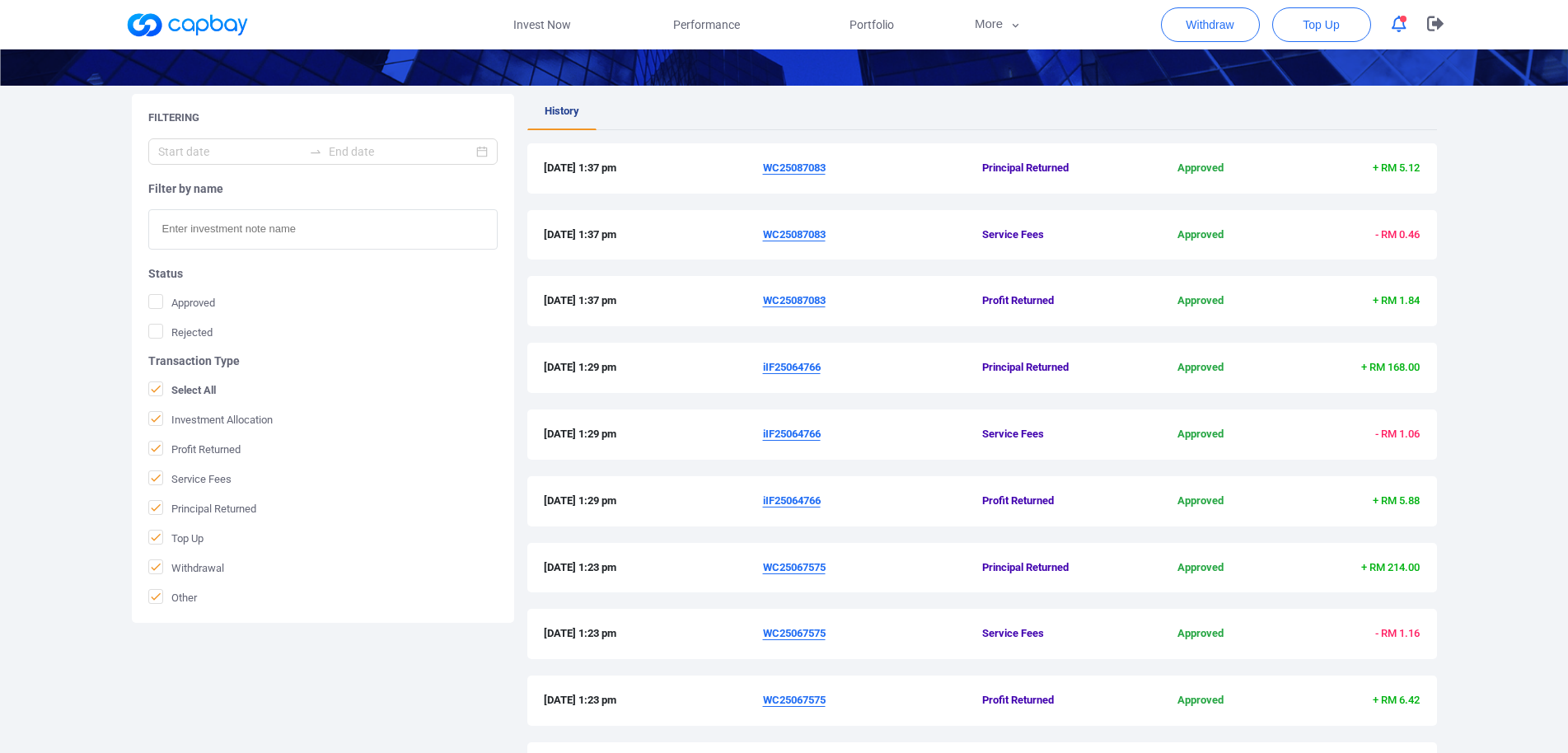
scroll to position [425, 0]
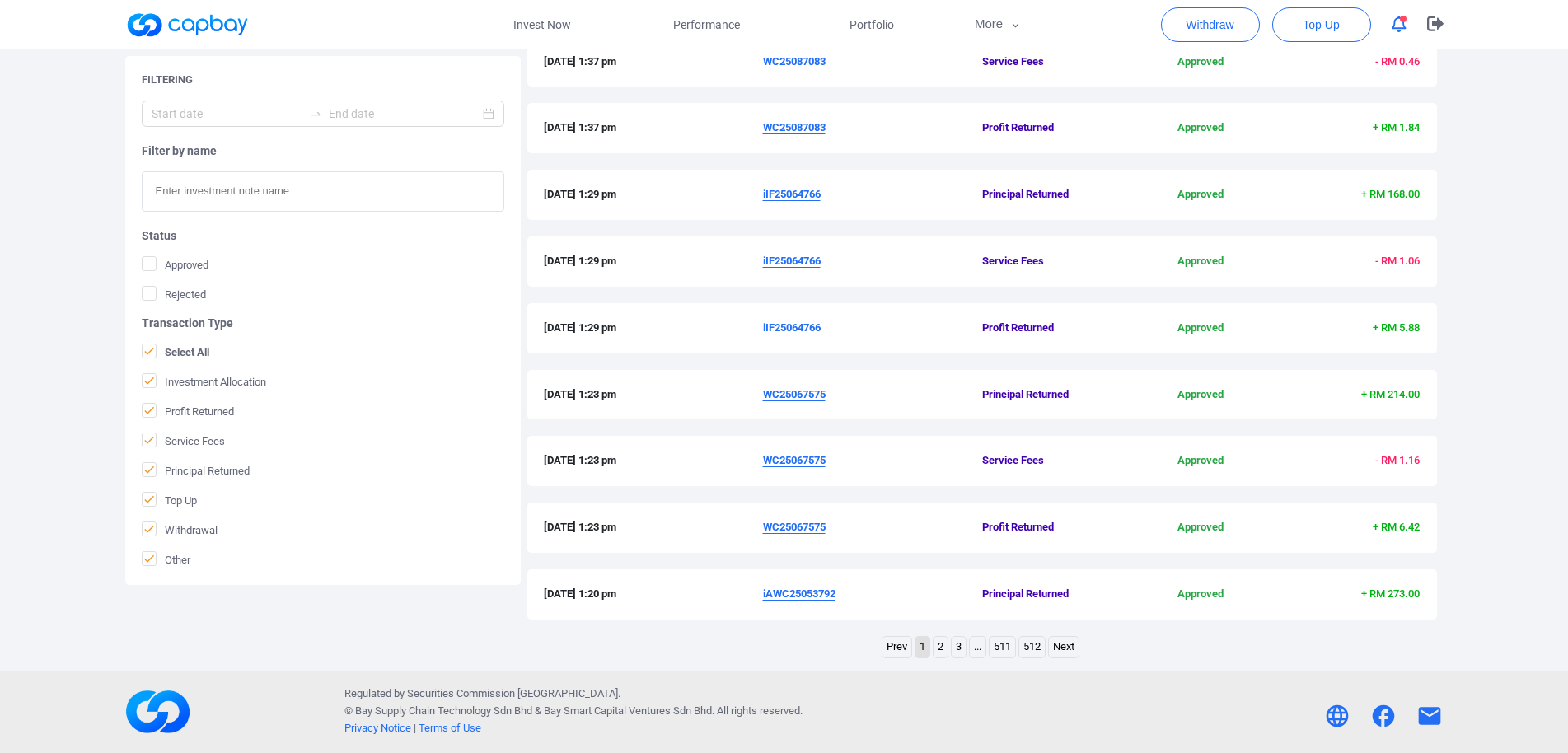
click at [935, 651] on link "2" at bounding box center [940, 647] width 14 height 20
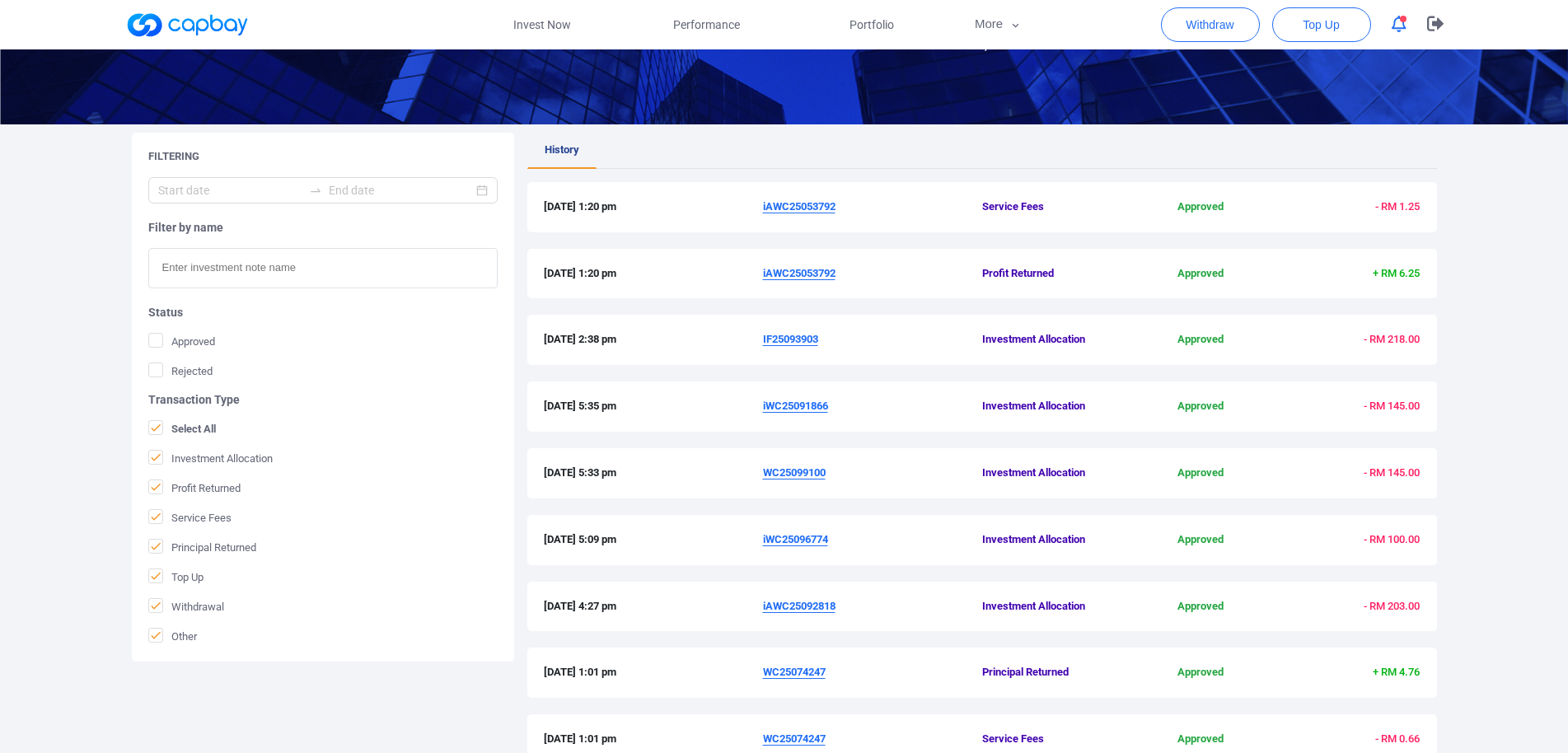
scroll to position [0, 0]
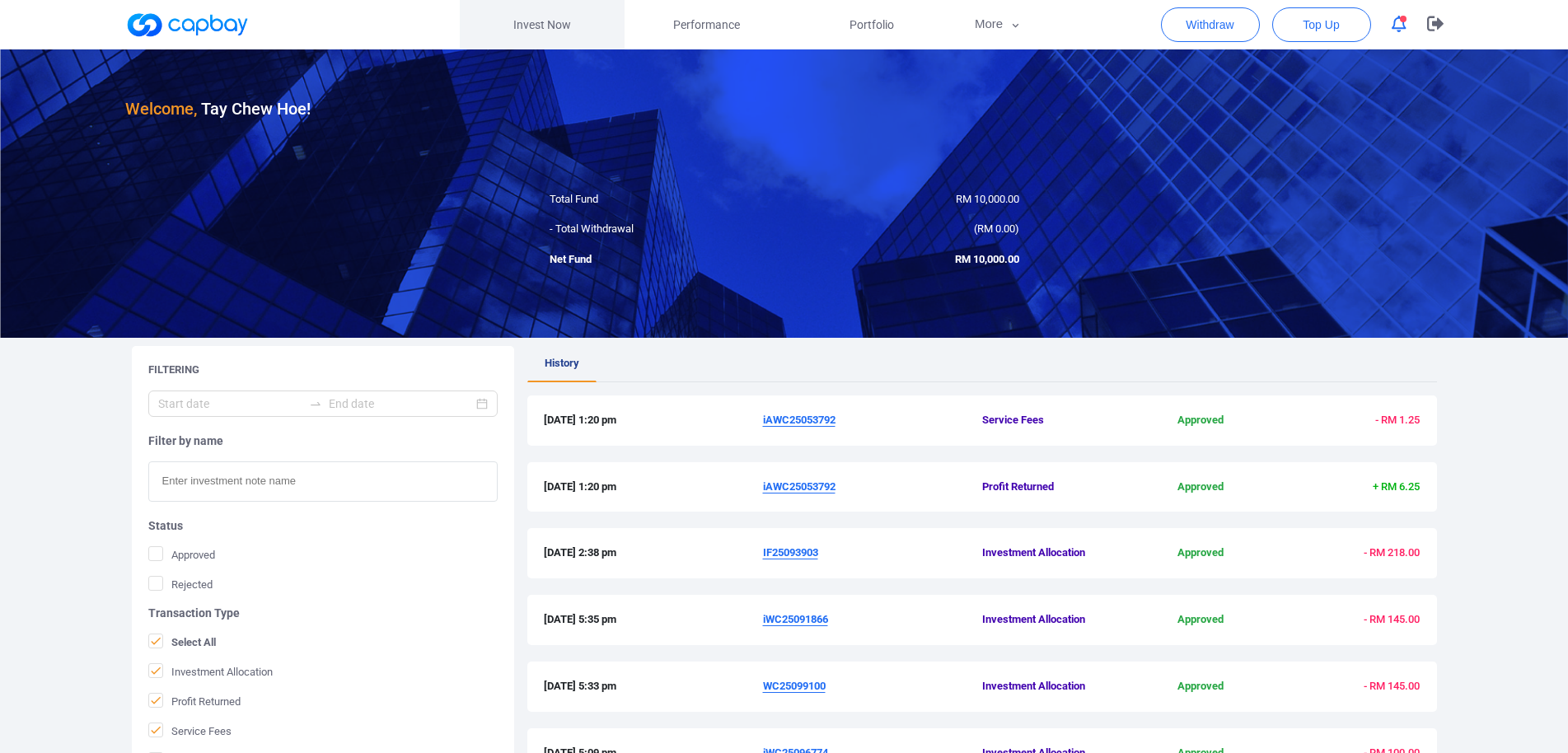
click at [547, 8] on link "Invest Now" at bounding box center [542, 24] width 164 height 50
